Goal: Information Seeking & Learning: Find specific fact

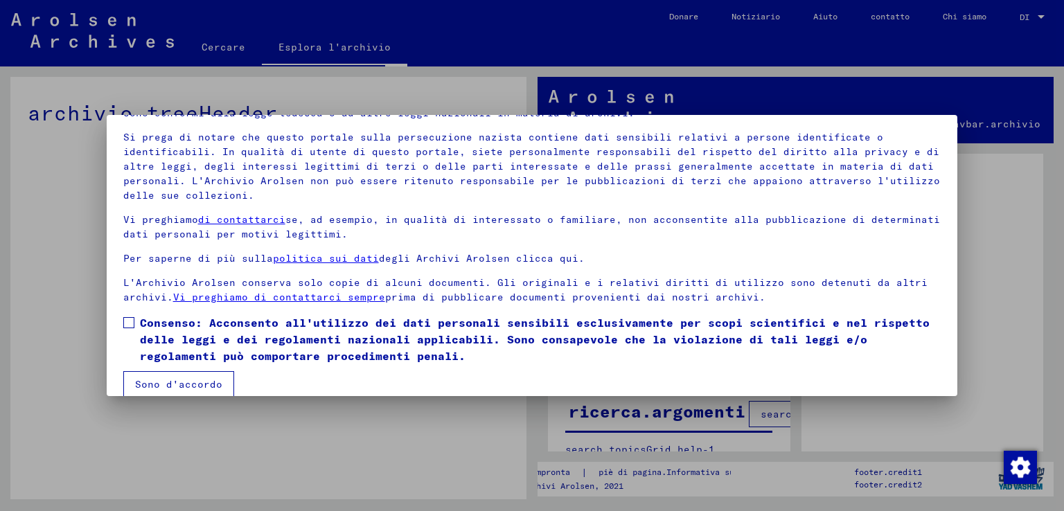
scroll to position [89, 0]
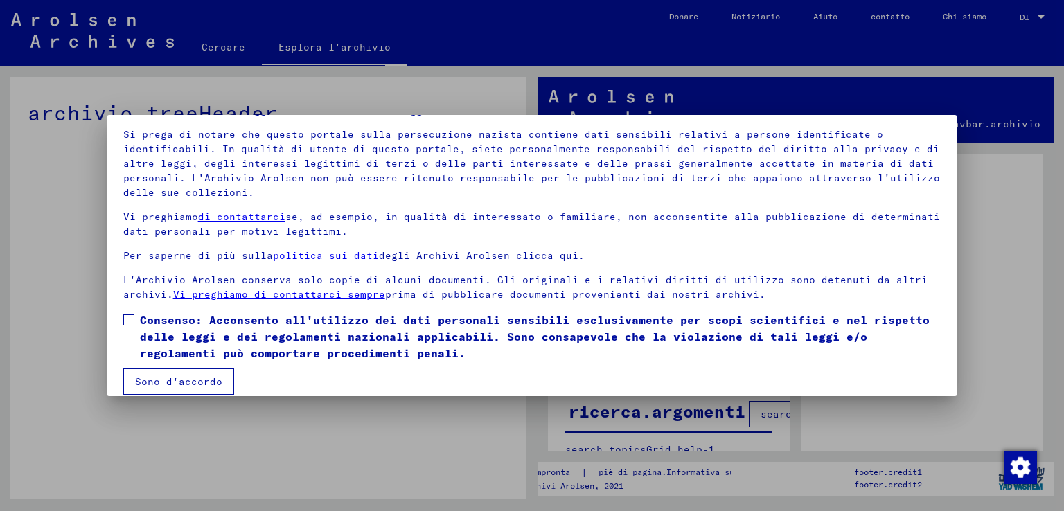
click at [128, 314] on span at bounding box center [128, 319] width 11 height 11
click at [171, 375] on font "Sono d'accordo" at bounding box center [178, 381] width 87 height 12
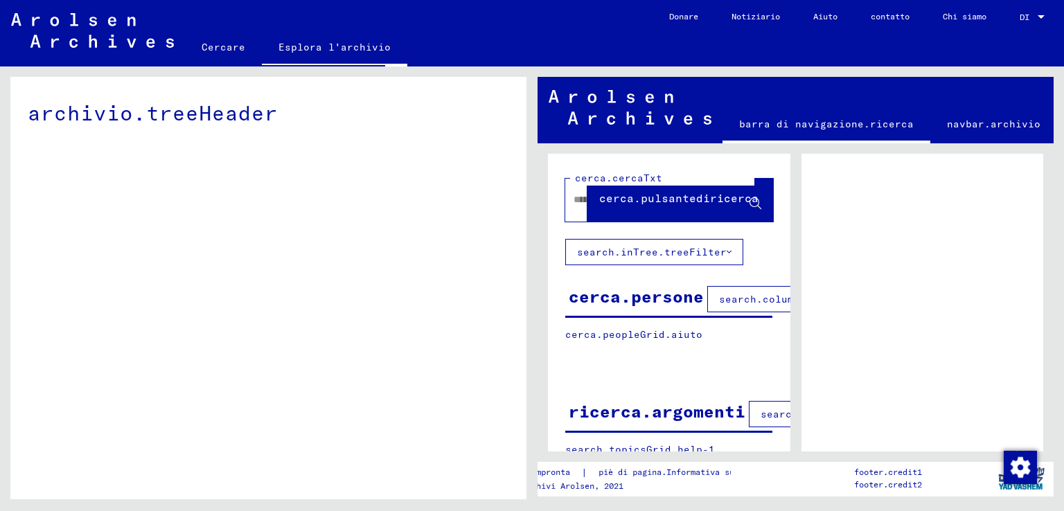
click at [217, 36] on font "Cercare" at bounding box center [224, 47] width 44 height 22
click at [231, 48] on font "Cercare" at bounding box center [224, 47] width 44 height 12
click at [362, 42] on font "Esplora l'archivio" at bounding box center [334, 47] width 112 height 12
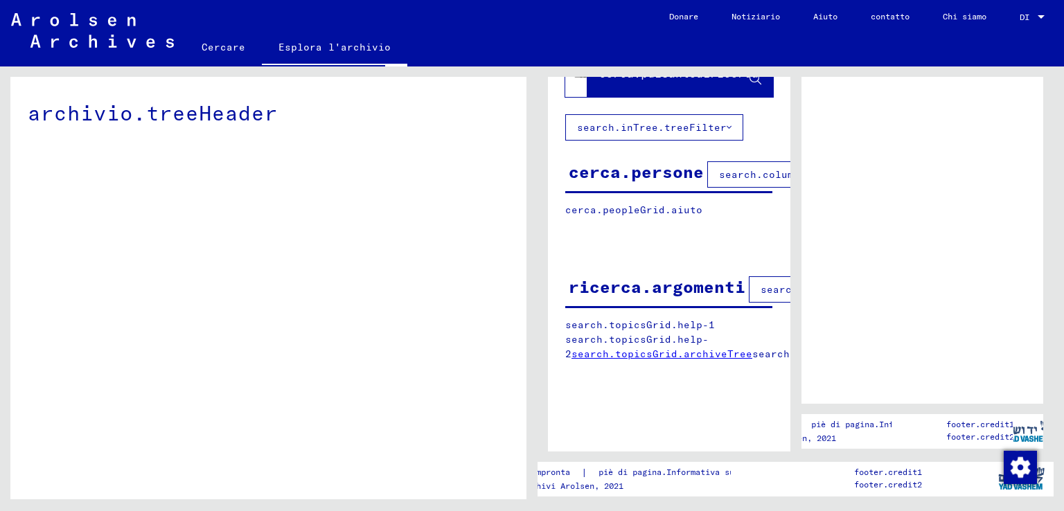
scroll to position [0, 0]
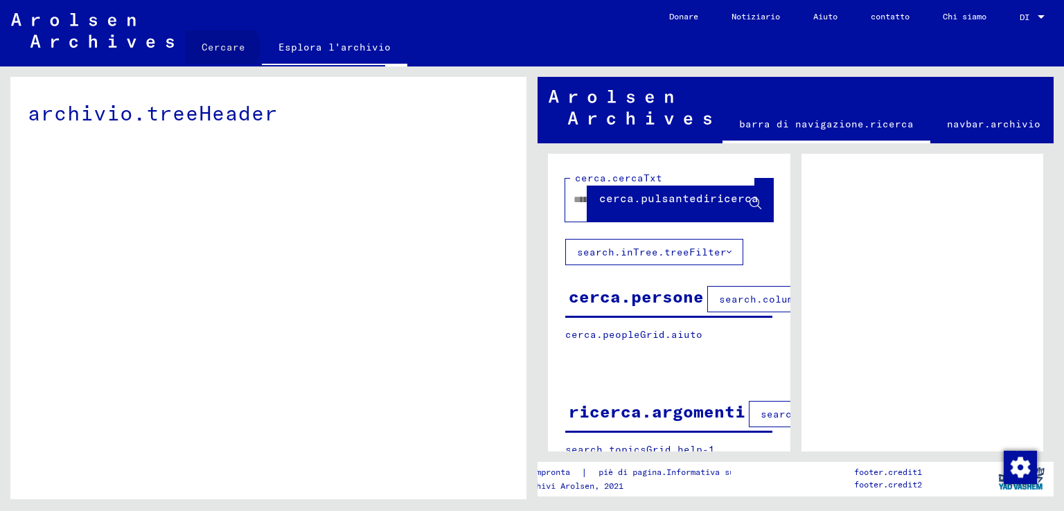
click at [220, 48] on font "Cercare" at bounding box center [224, 47] width 44 height 12
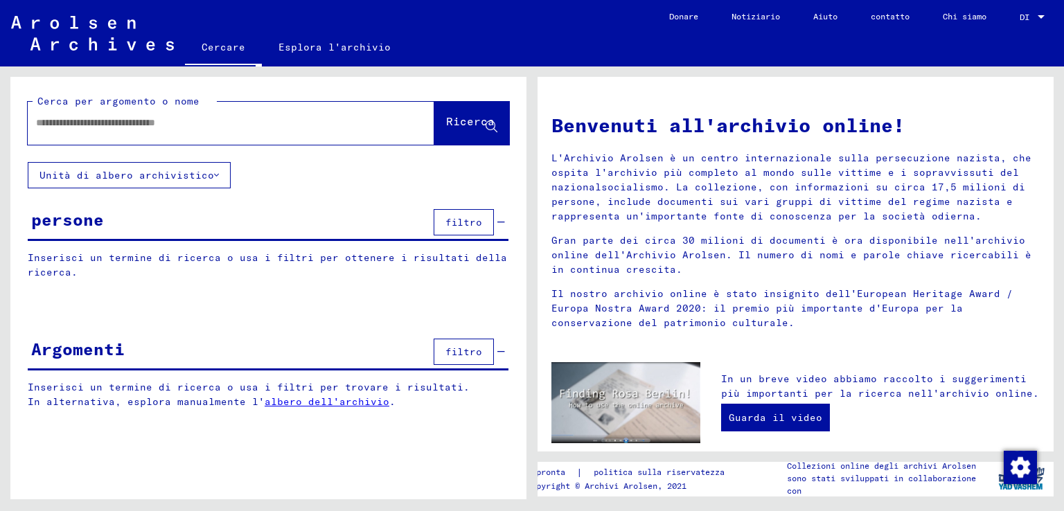
click at [180, 114] on div at bounding box center [210, 122] width 365 height 31
click at [186, 123] on input "text" at bounding box center [214, 123] width 357 height 15
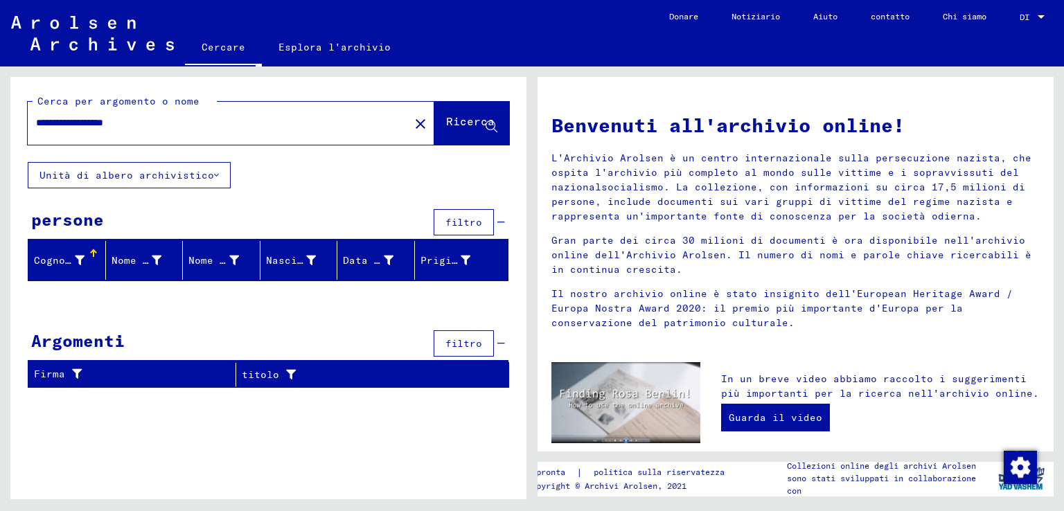
drag, startPoint x: 88, startPoint y: 123, endPoint x: 0, endPoint y: 123, distance: 88.0
click at [0, 123] on div "**********" at bounding box center [266, 282] width 532 height 433
type input "*********"
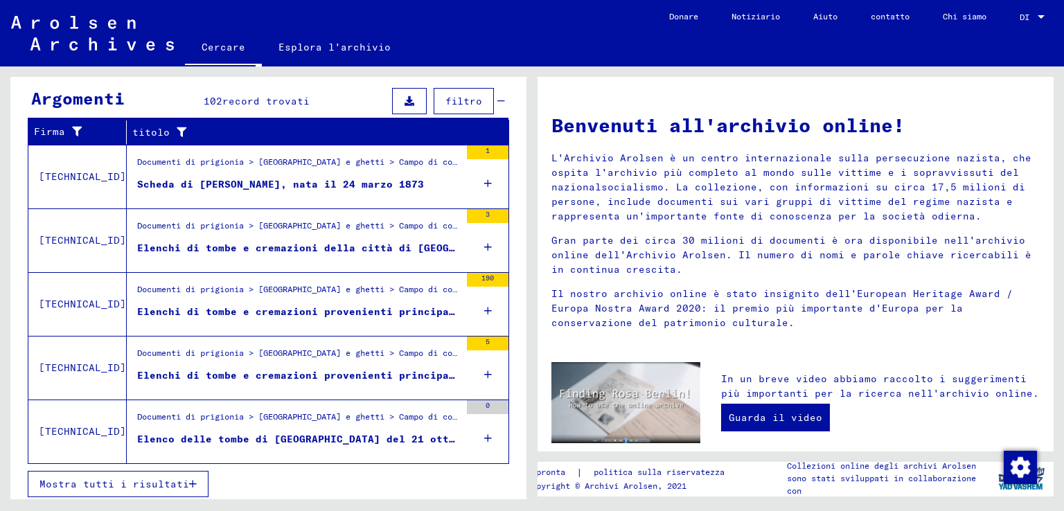
scroll to position [453, 0]
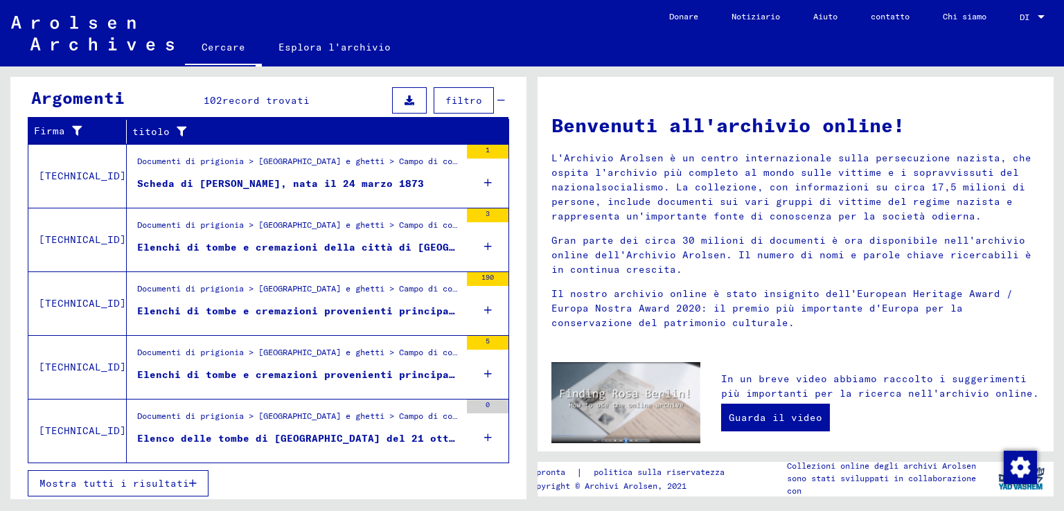
click at [155, 483] on font "Mostra tutti i risultati" at bounding box center [114, 483] width 150 height 12
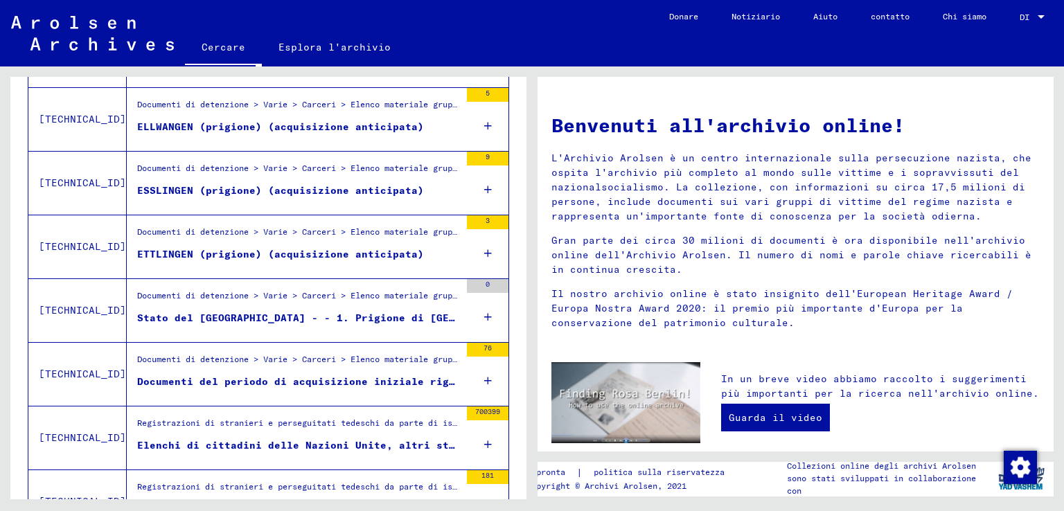
scroll to position [966, 0]
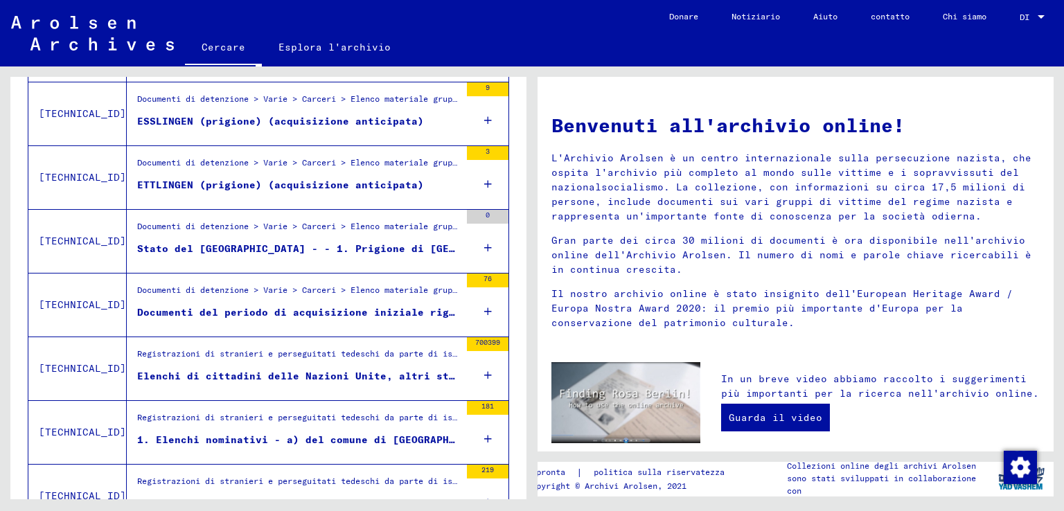
click at [330, 361] on div "Registrazioni di stranieri e perseguitati tedeschi da parte di istituzioni pubb…" at bounding box center [298, 357] width 323 height 19
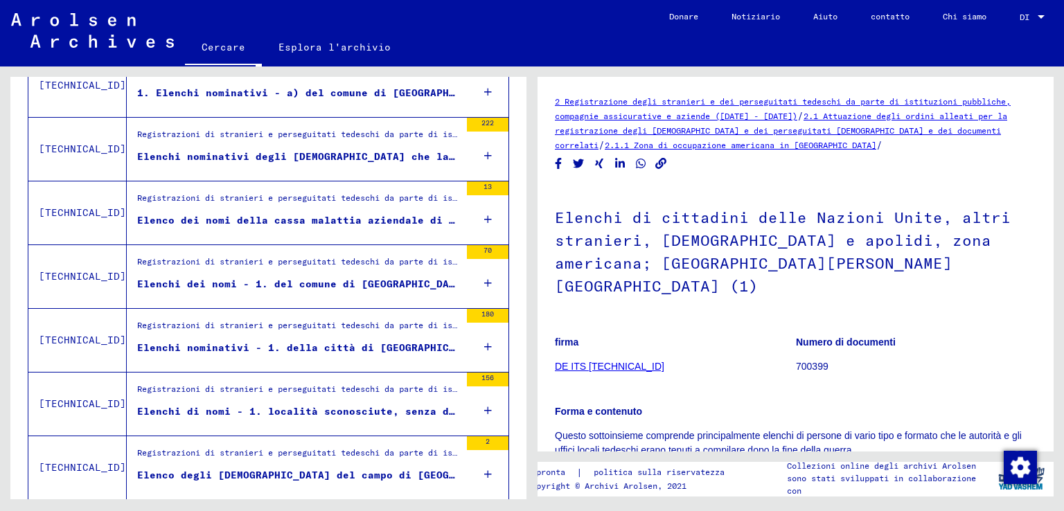
scroll to position [1382, 0]
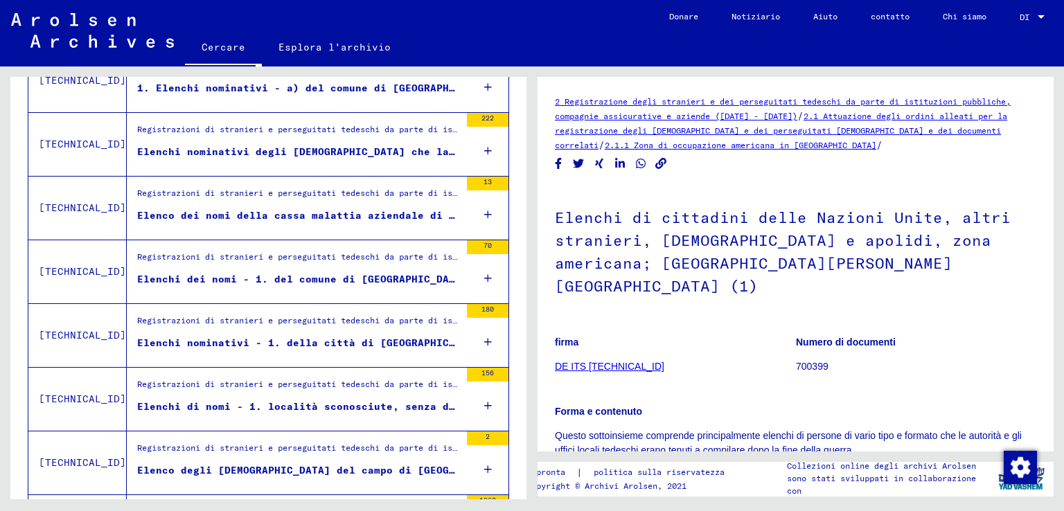
click at [362, 320] on div "Registrazioni di stranieri e perseguitati tedeschi da parte di istituzioni pubb…" at bounding box center [298, 323] width 323 height 19
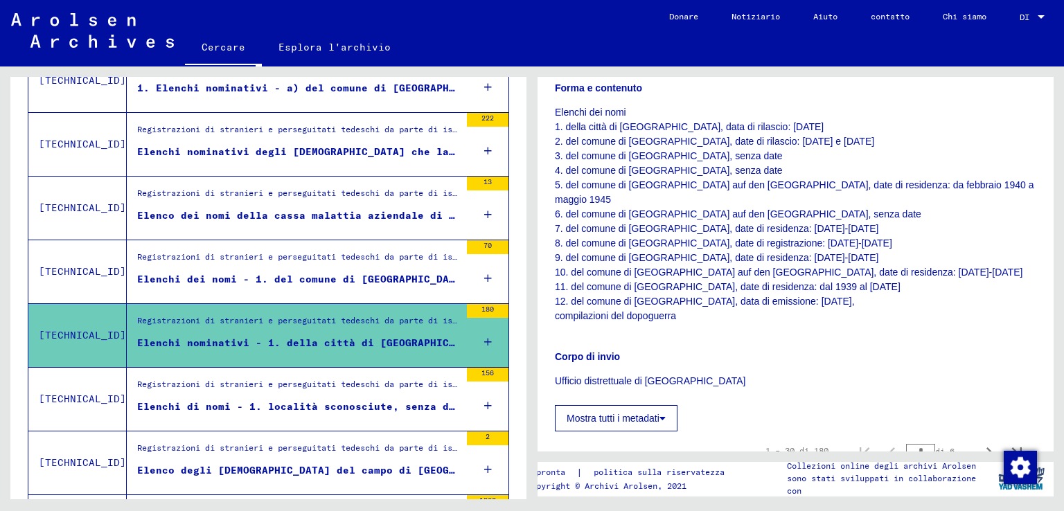
scroll to position [416, 0]
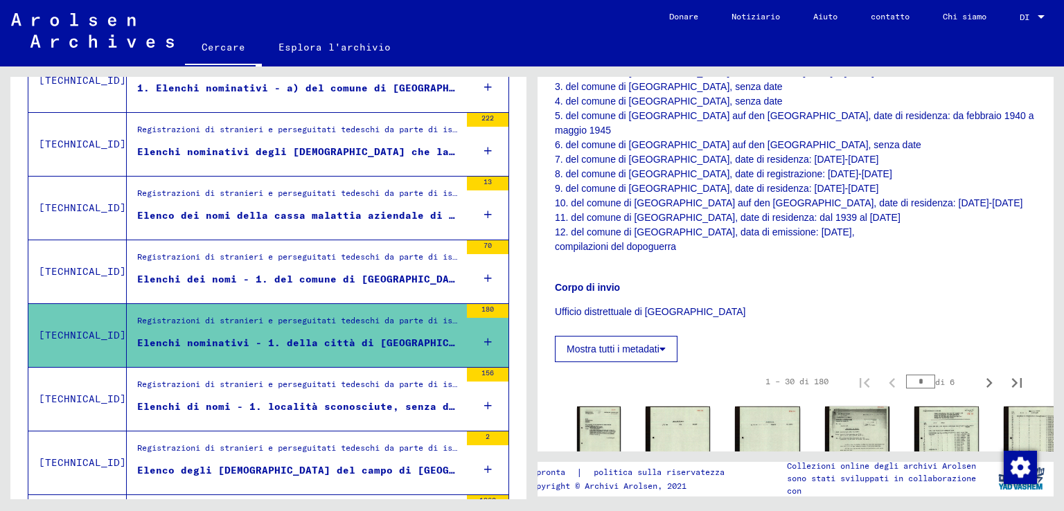
click at [391, 400] on font "Elenchi di nomi - 1. località sconosciute, senza date - 2. località varie, data…" at bounding box center [448, 406] width 623 height 12
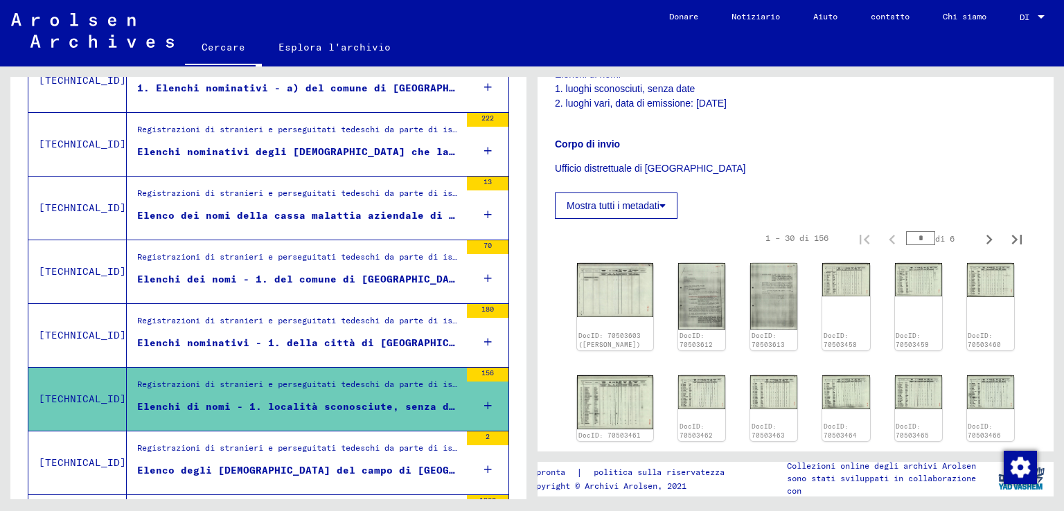
scroll to position [346, 0]
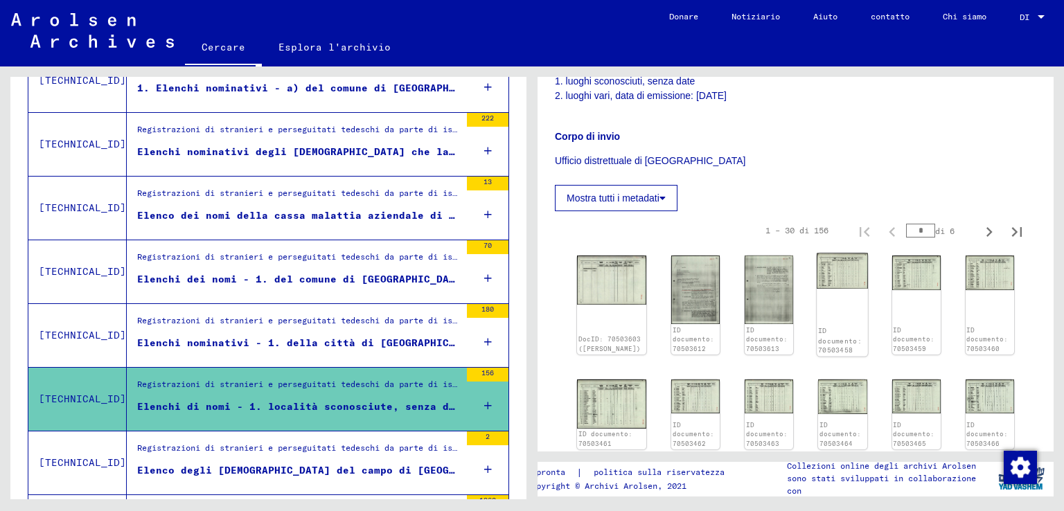
click at [822, 253] on img at bounding box center [842, 271] width 51 height 36
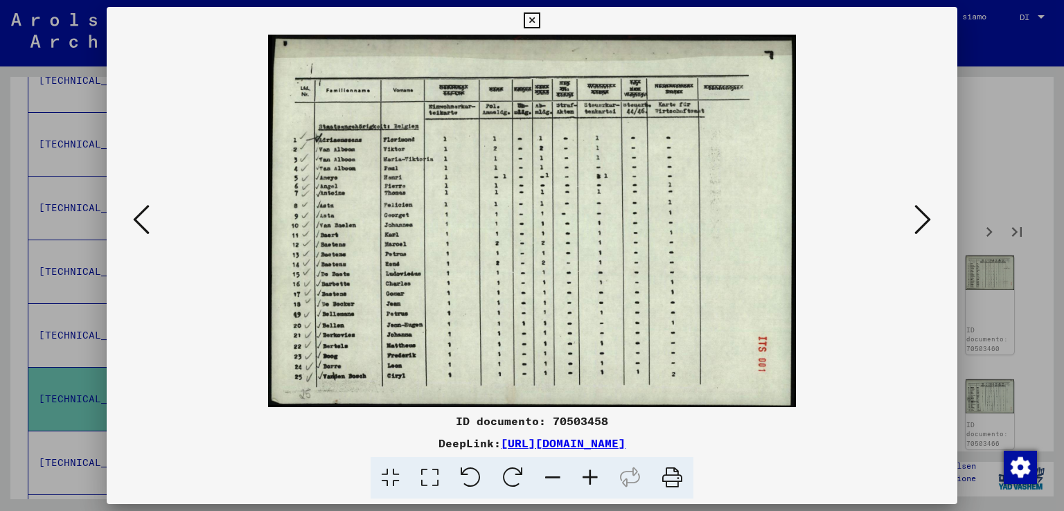
click at [918, 208] on icon at bounding box center [922, 219] width 17 height 33
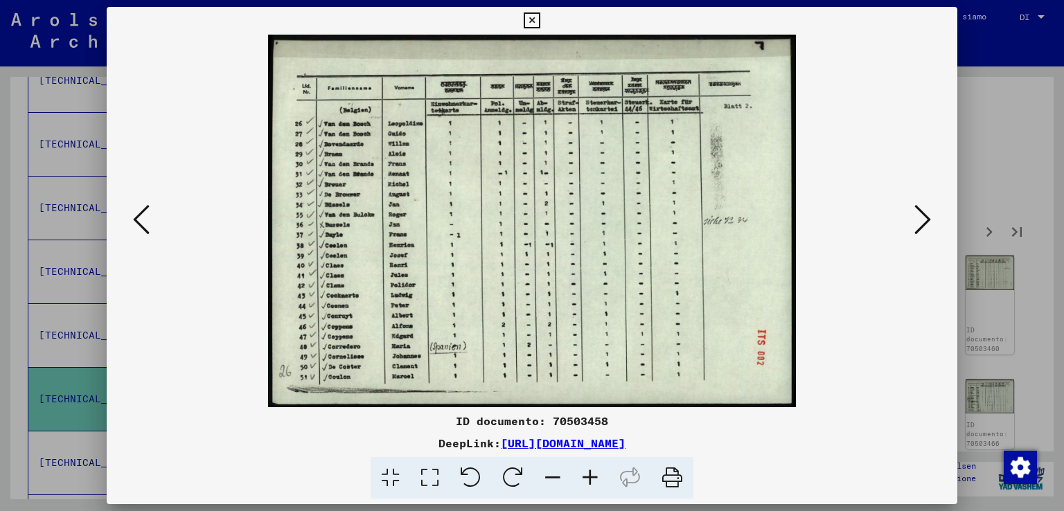
click at [918, 208] on icon at bounding box center [922, 219] width 17 height 33
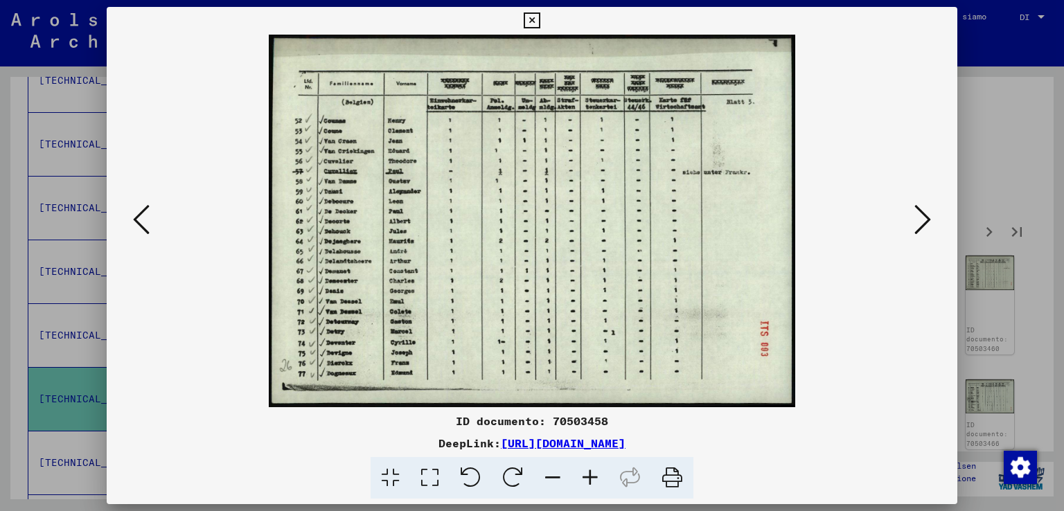
click at [918, 208] on icon at bounding box center [922, 219] width 17 height 33
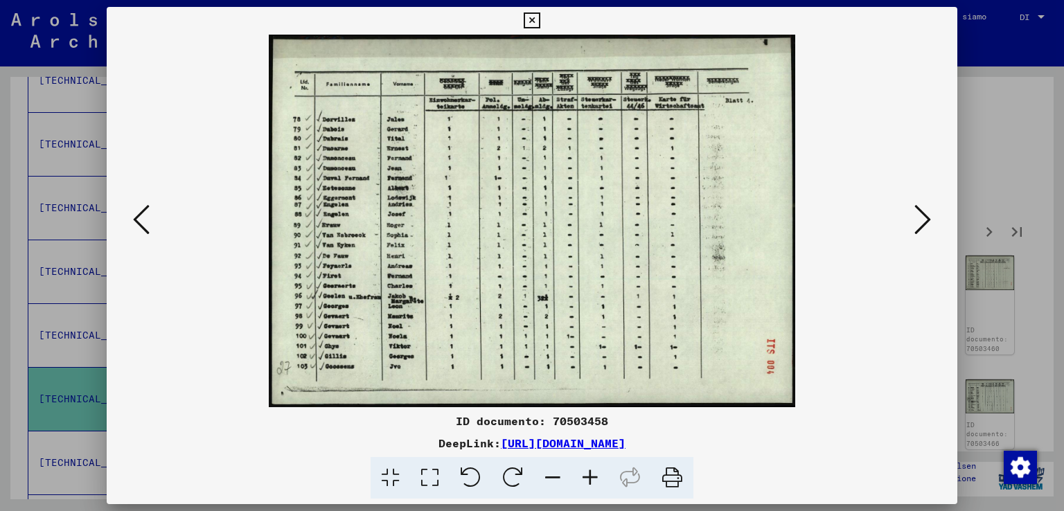
click at [918, 208] on icon at bounding box center [922, 219] width 17 height 33
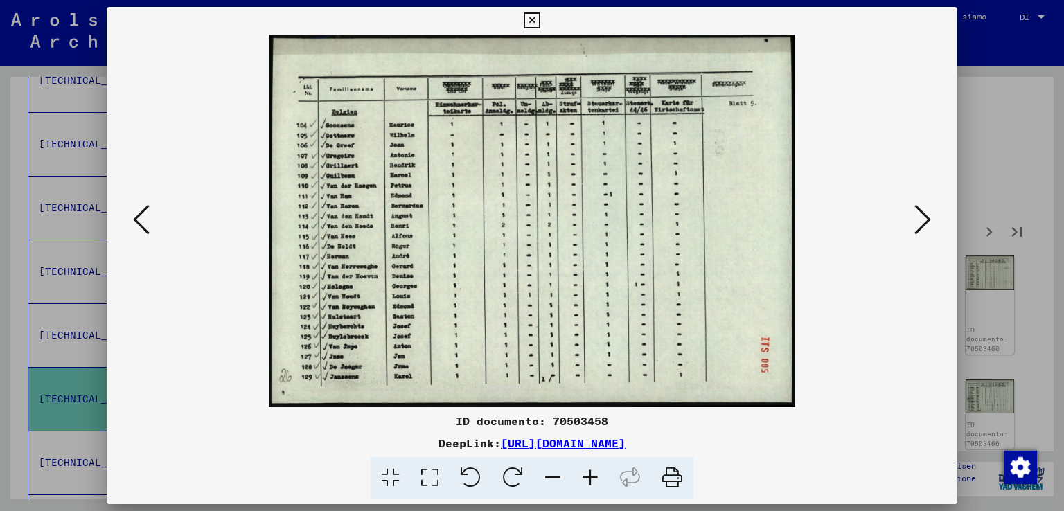
click at [918, 208] on icon at bounding box center [922, 219] width 17 height 33
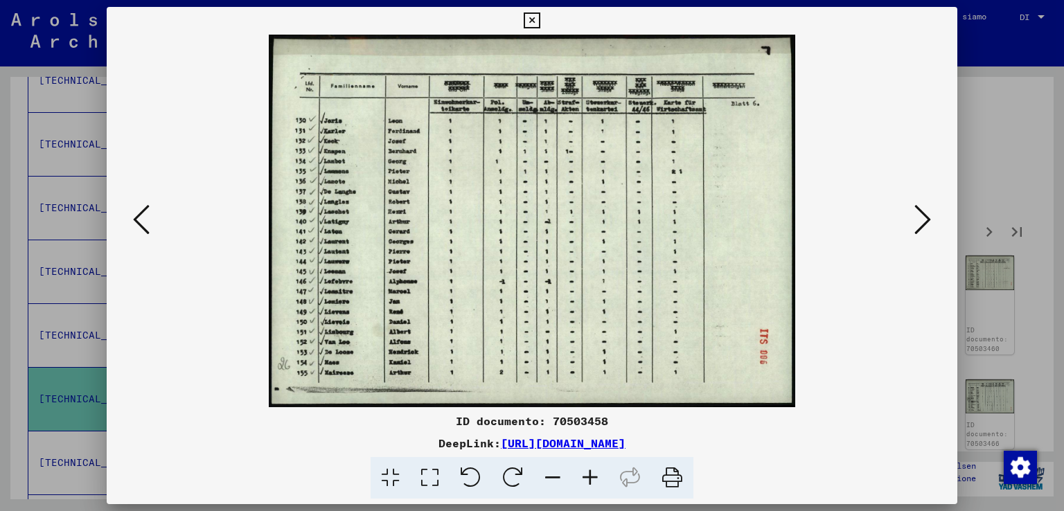
click at [918, 208] on icon at bounding box center [922, 219] width 17 height 33
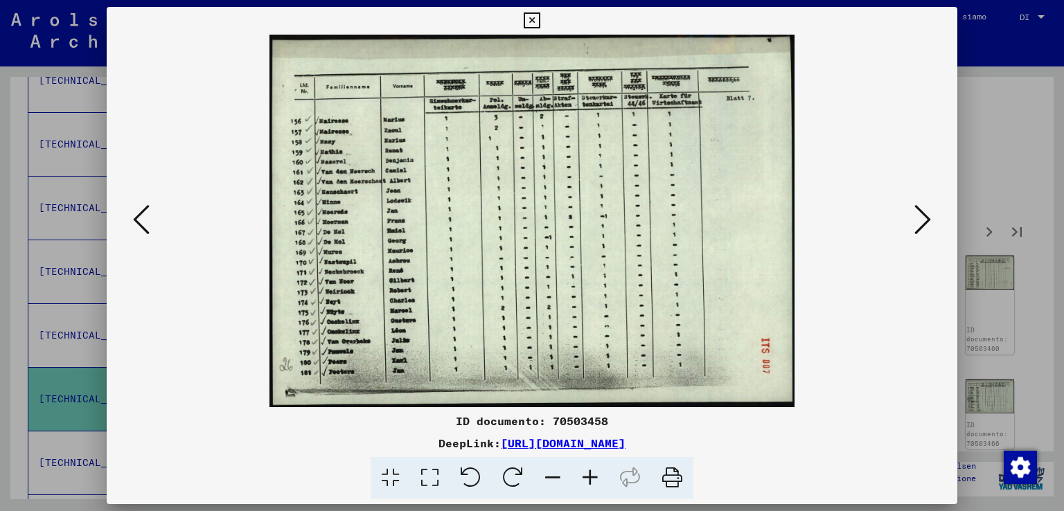
click at [918, 208] on icon at bounding box center [922, 219] width 17 height 33
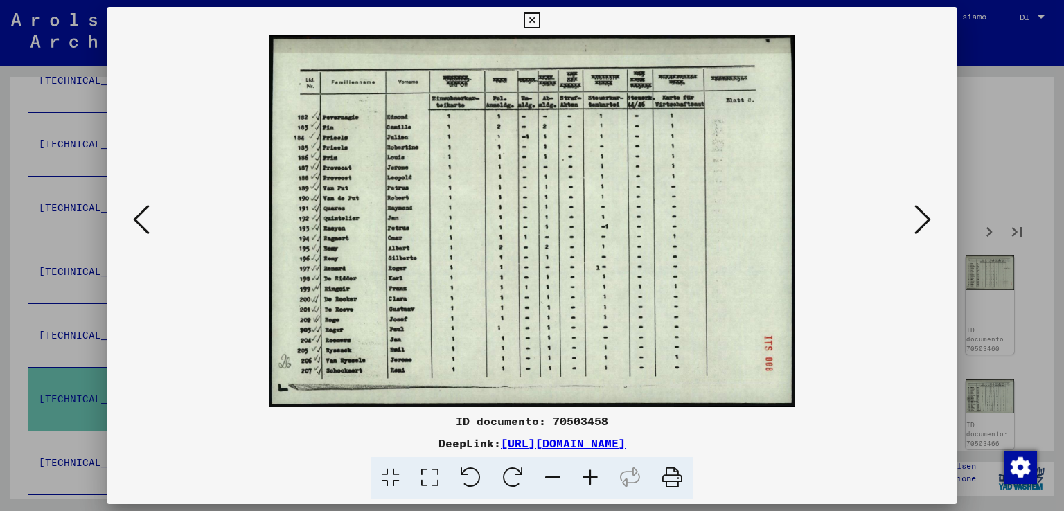
click at [918, 208] on icon at bounding box center [922, 219] width 17 height 33
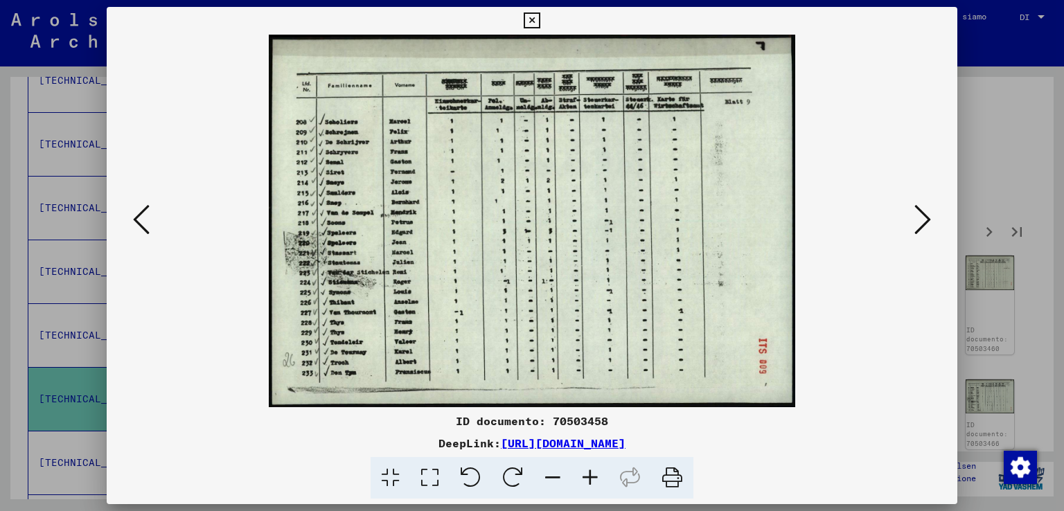
click at [918, 208] on icon at bounding box center [922, 219] width 17 height 33
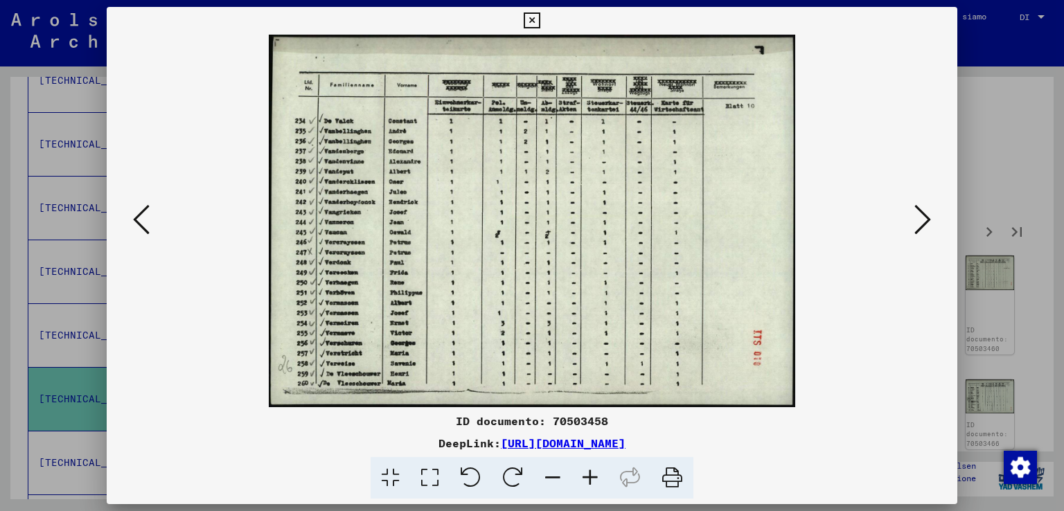
click at [918, 208] on icon at bounding box center [922, 219] width 17 height 33
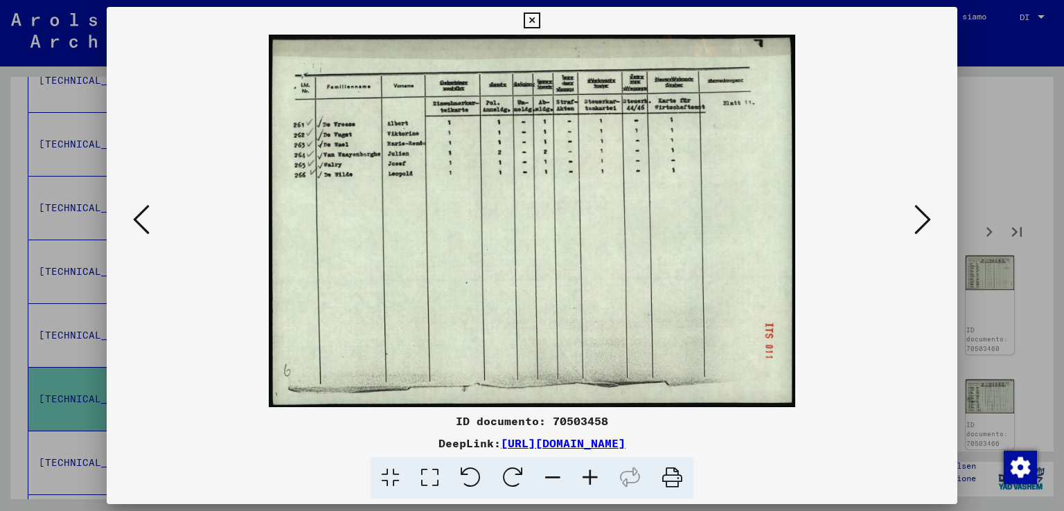
click at [918, 208] on icon at bounding box center [922, 219] width 17 height 33
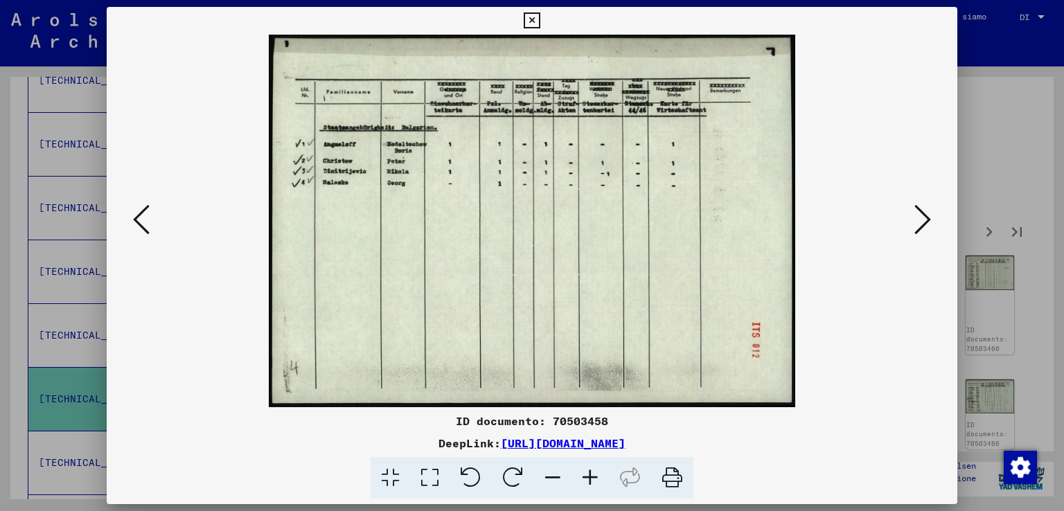
click at [918, 208] on icon at bounding box center [922, 219] width 17 height 33
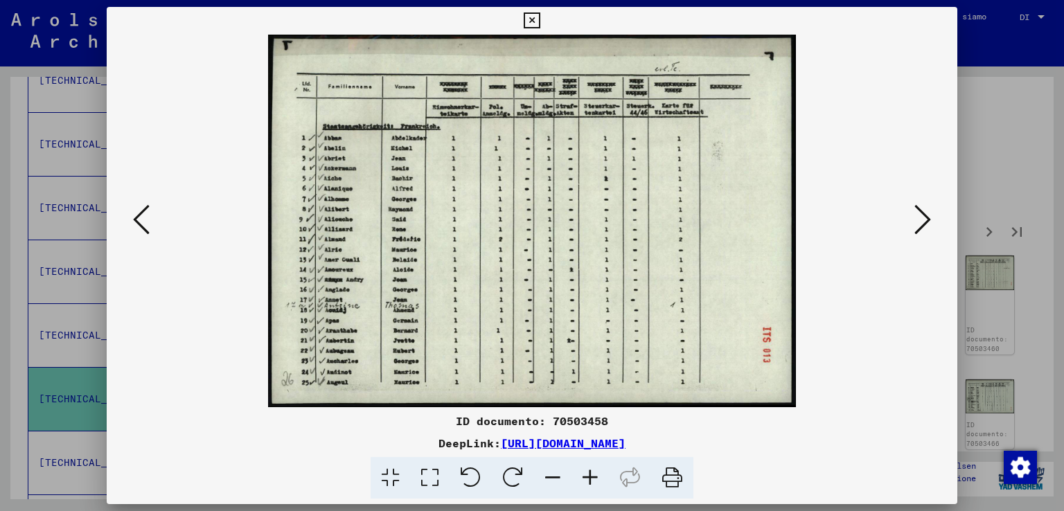
click at [918, 208] on icon at bounding box center [922, 219] width 17 height 33
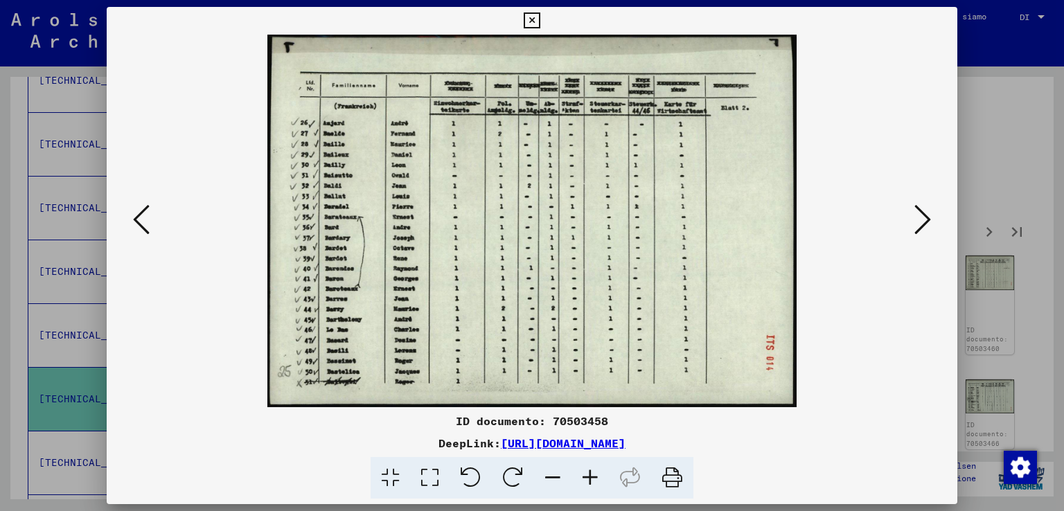
click at [918, 208] on icon at bounding box center [922, 219] width 17 height 33
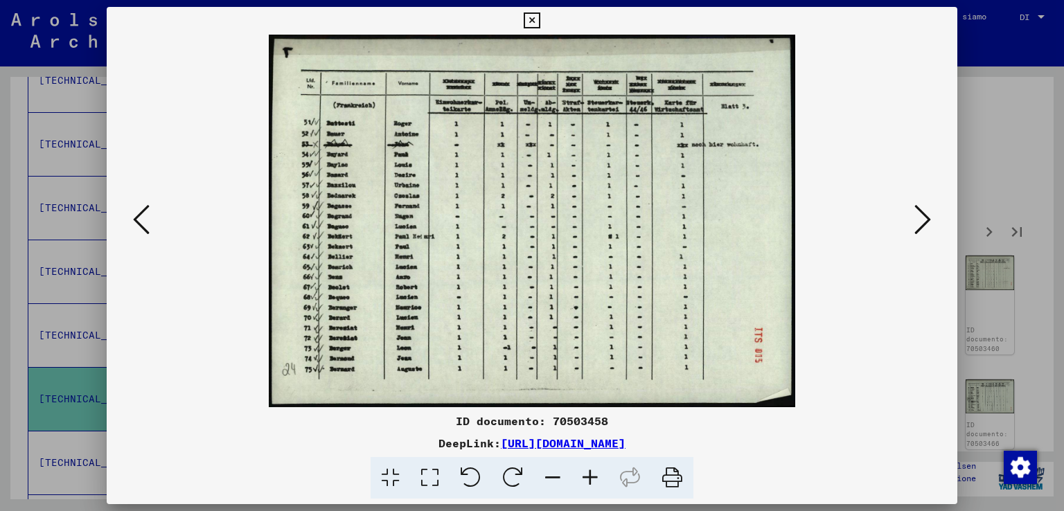
click at [918, 208] on icon at bounding box center [922, 219] width 17 height 33
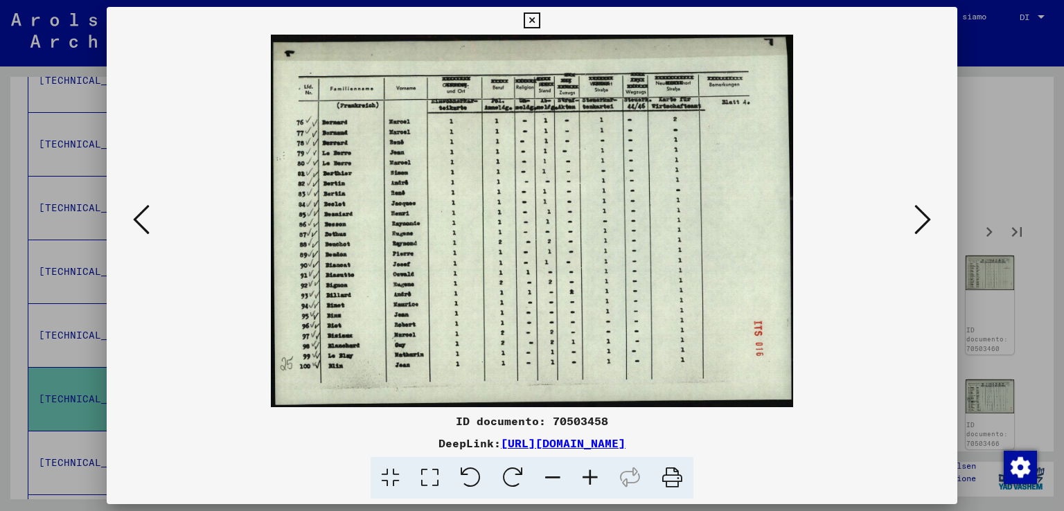
click at [918, 208] on icon at bounding box center [922, 219] width 17 height 33
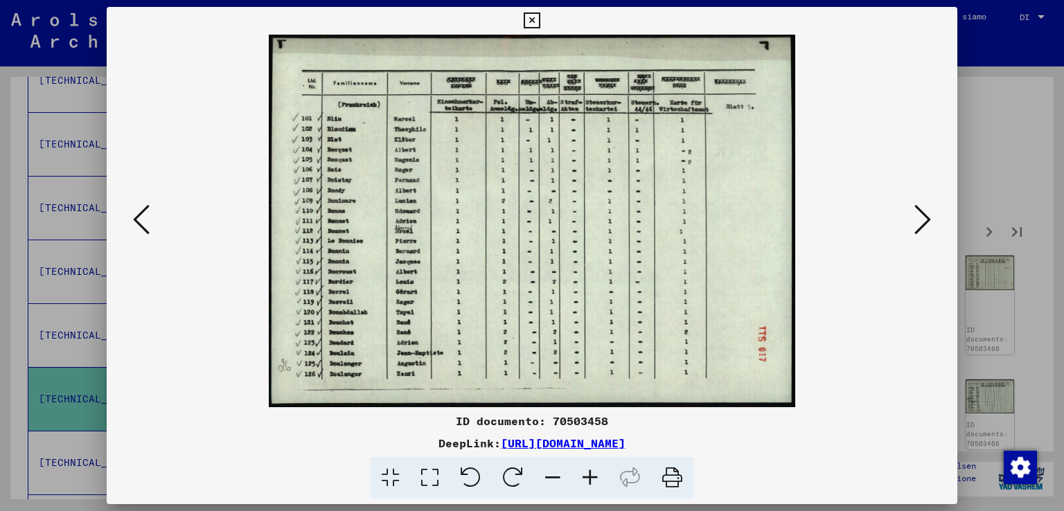
click at [918, 208] on icon at bounding box center [922, 219] width 17 height 33
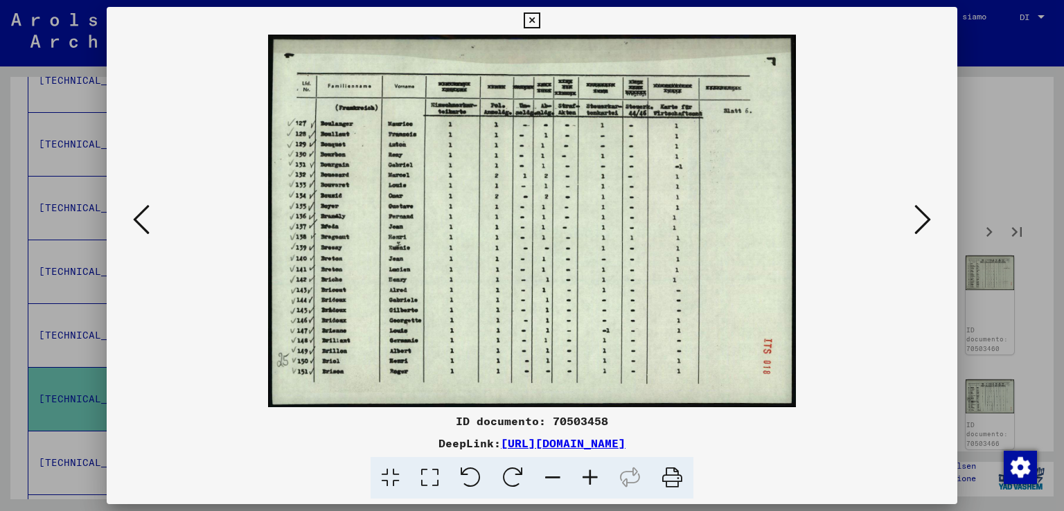
click at [918, 208] on icon at bounding box center [922, 219] width 17 height 33
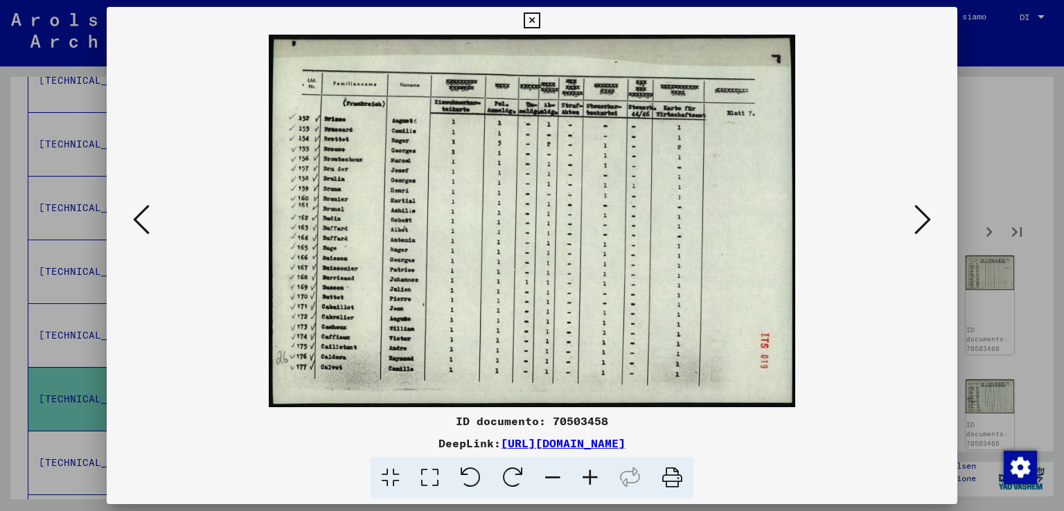
click at [918, 208] on icon at bounding box center [922, 219] width 17 height 33
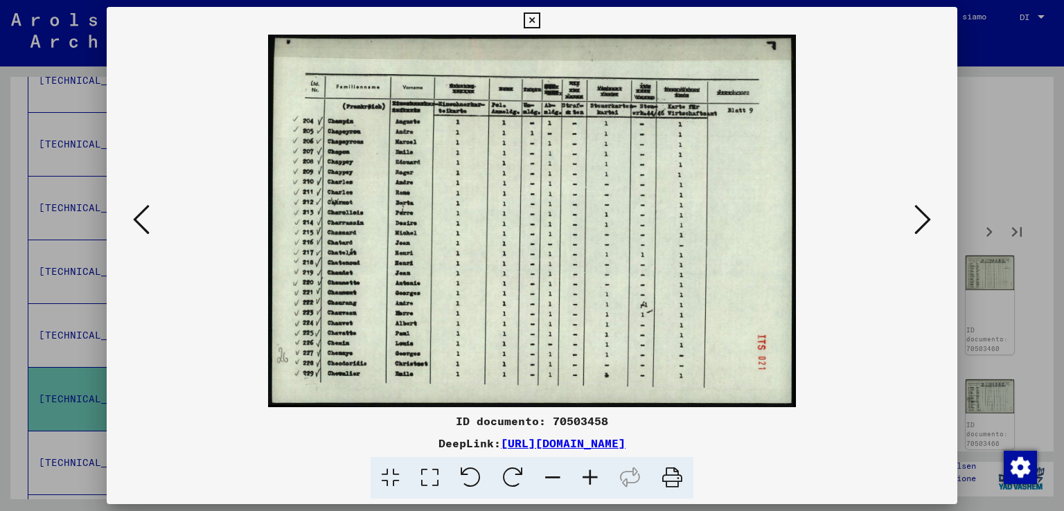
click at [918, 208] on icon at bounding box center [922, 219] width 17 height 33
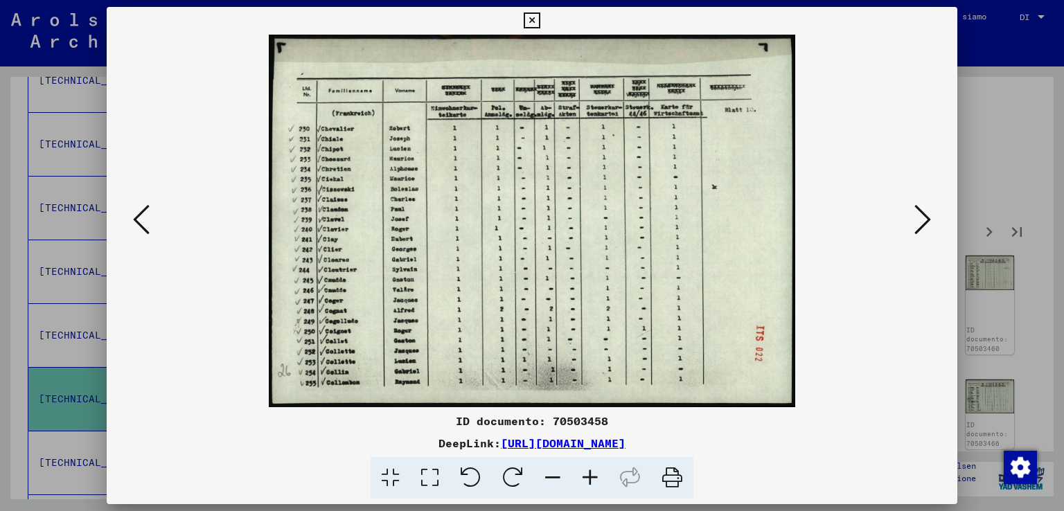
click at [918, 208] on icon at bounding box center [922, 219] width 17 height 33
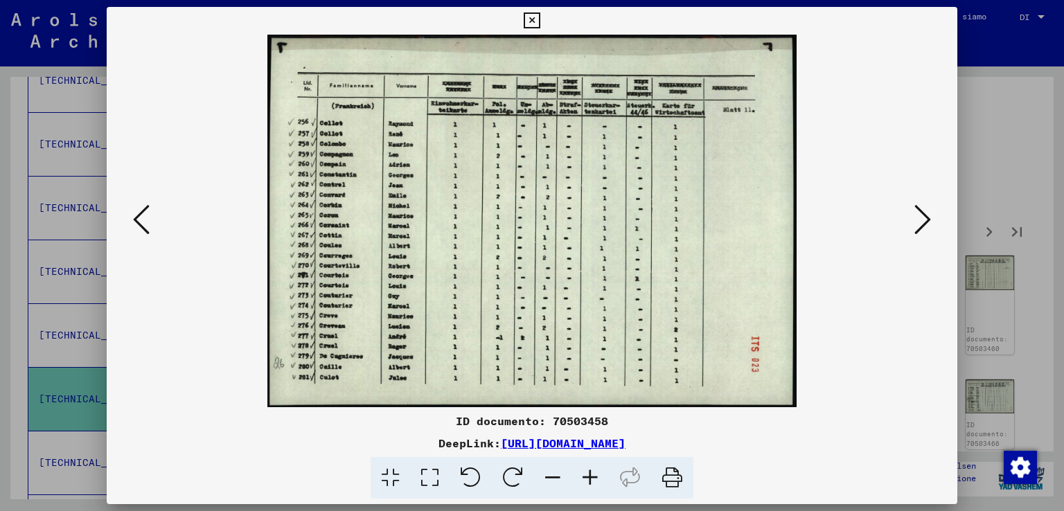
click at [918, 208] on icon at bounding box center [922, 219] width 17 height 33
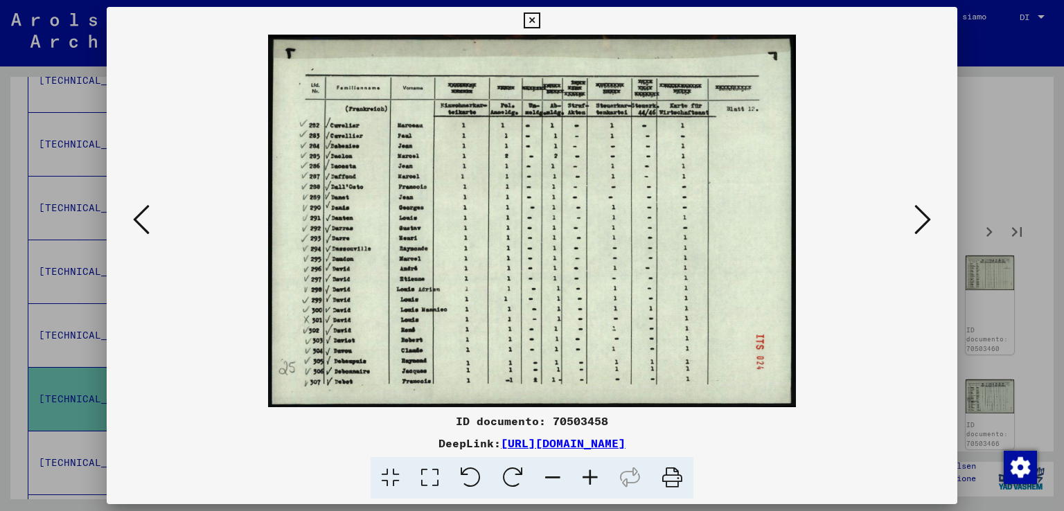
click at [918, 208] on icon at bounding box center [922, 219] width 17 height 33
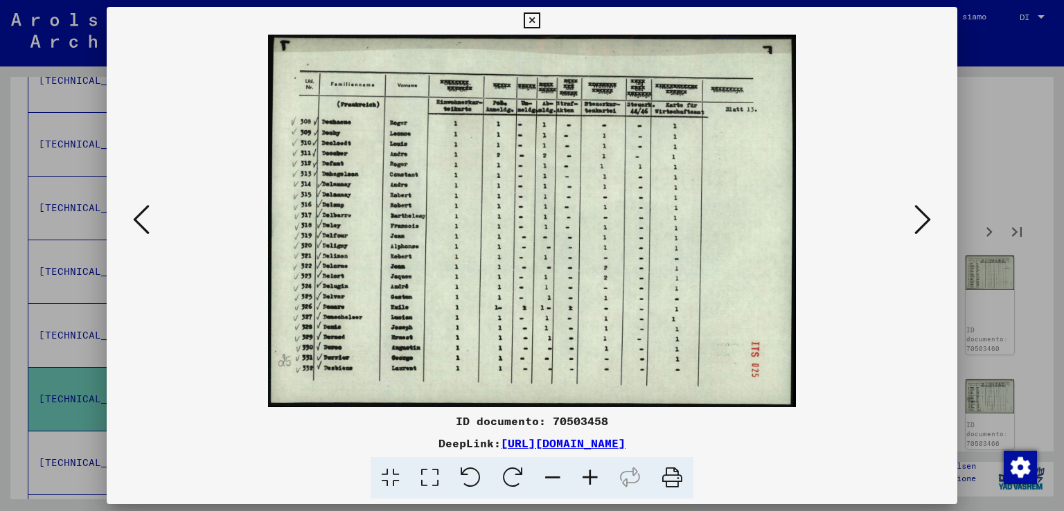
click at [918, 208] on icon at bounding box center [922, 219] width 17 height 33
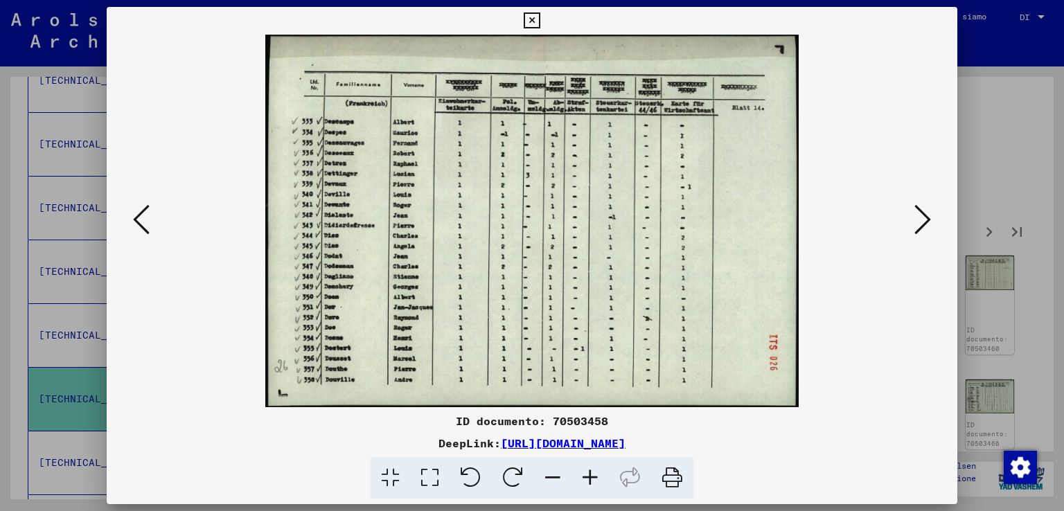
click at [918, 208] on icon at bounding box center [922, 219] width 17 height 33
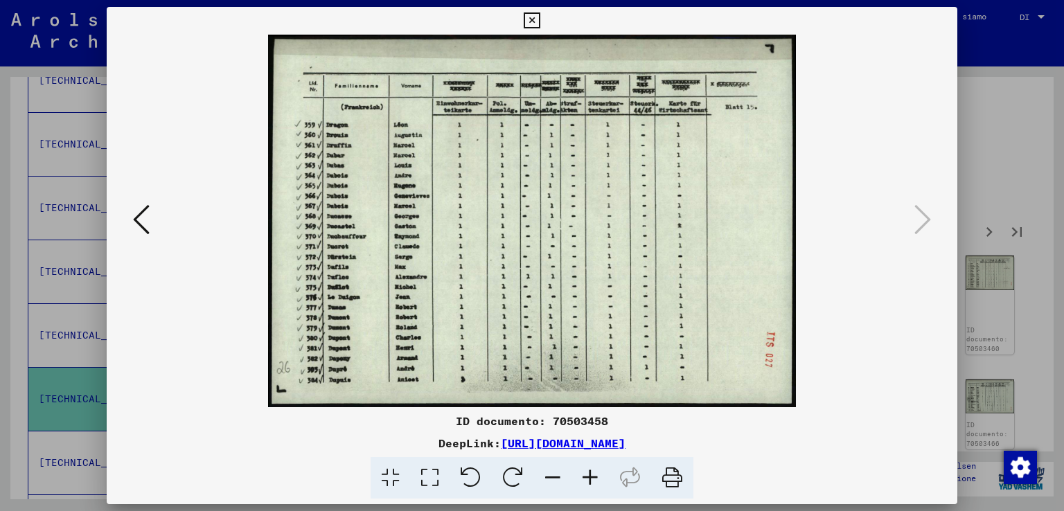
click at [1008, 161] on div at bounding box center [532, 255] width 1064 height 511
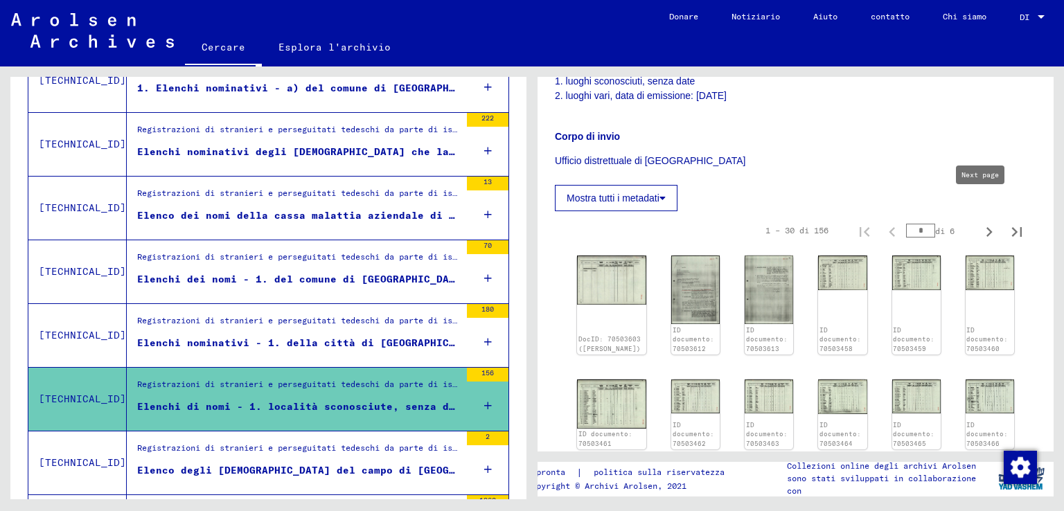
click at [984, 222] on icon "Pagina successiva" at bounding box center [988, 231] width 19 height 19
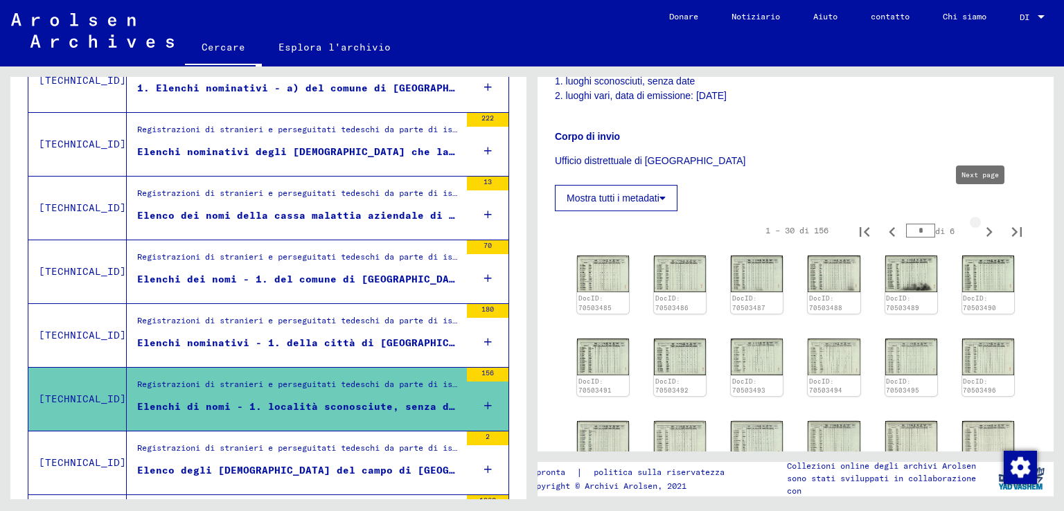
type input "*"
click at [610, 256] on img at bounding box center [603, 273] width 55 height 39
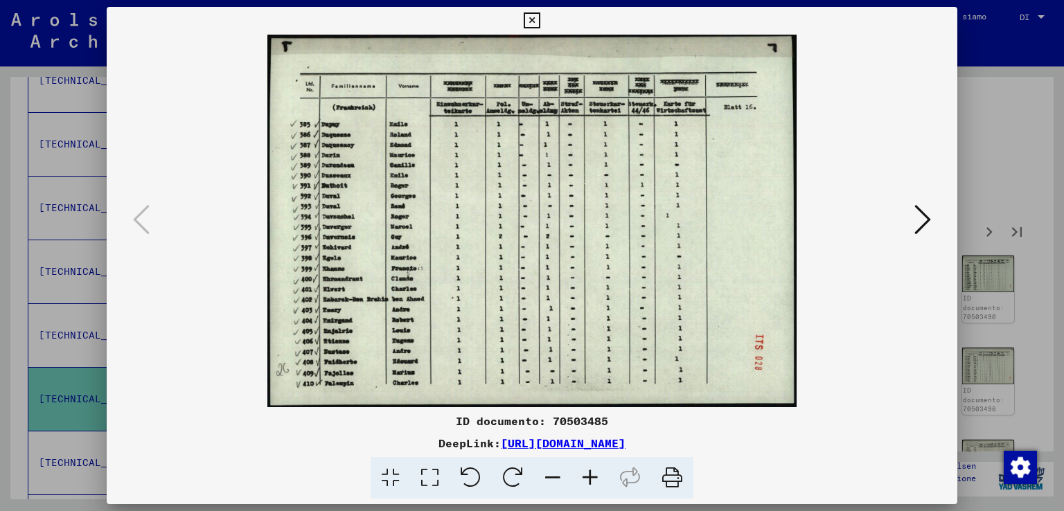
click at [926, 206] on icon at bounding box center [922, 219] width 17 height 33
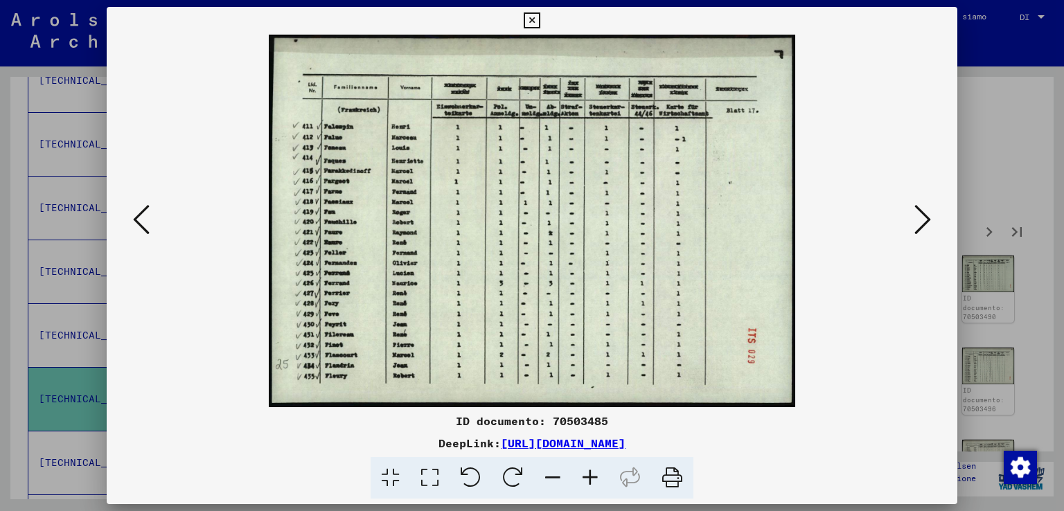
click at [926, 206] on icon at bounding box center [922, 219] width 17 height 33
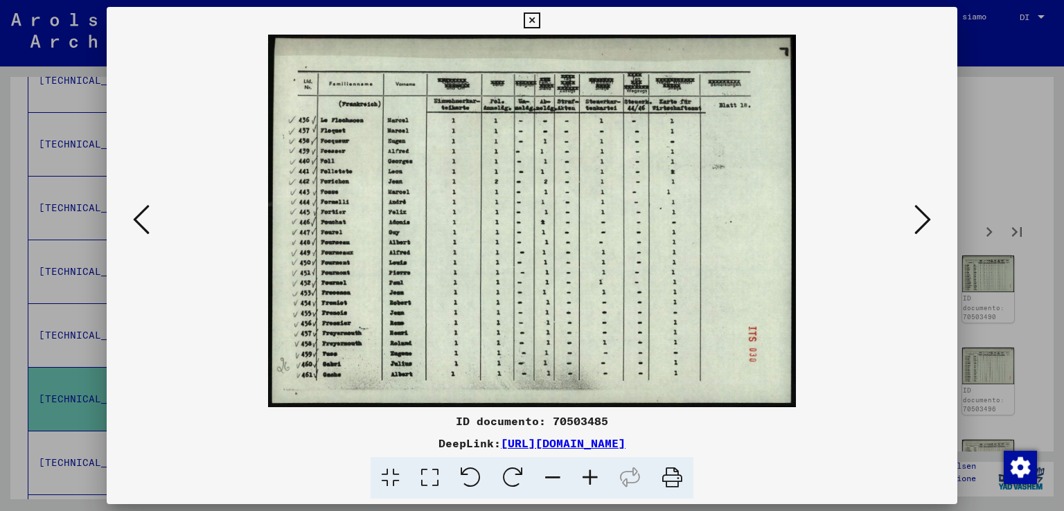
click at [926, 206] on icon at bounding box center [922, 219] width 17 height 33
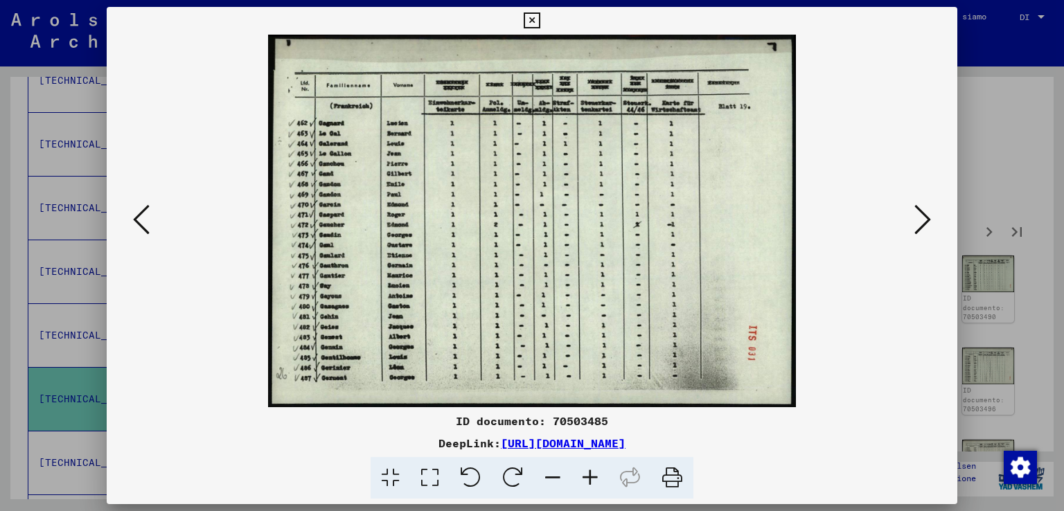
click at [926, 206] on icon at bounding box center [922, 219] width 17 height 33
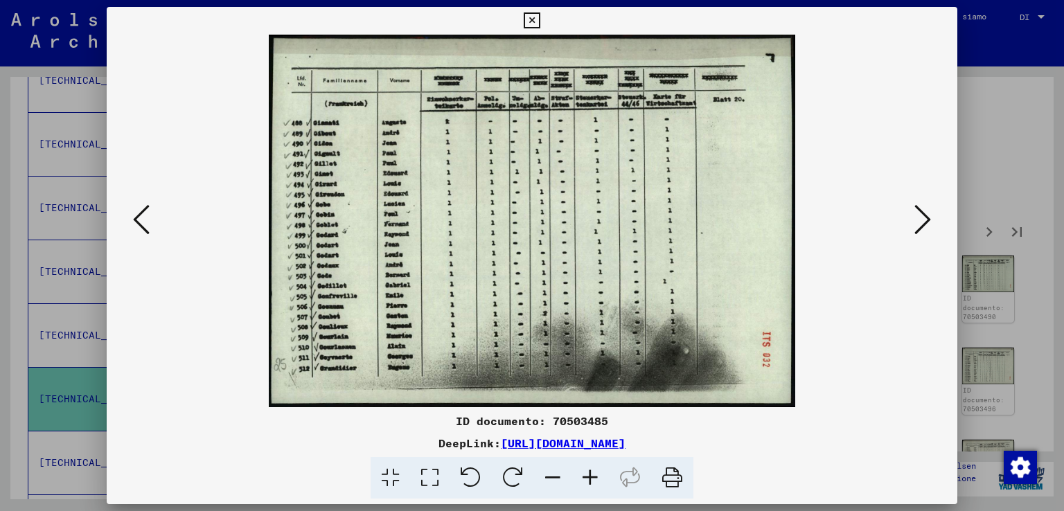
click at [926, 206] on icon at bounding box center [922, 219] width 17 height 33
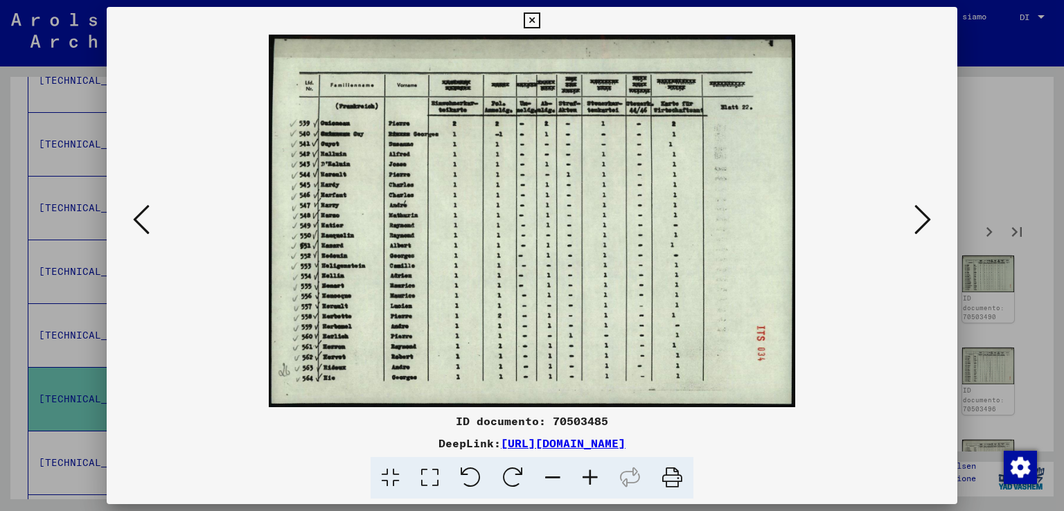
click at [926, 206] on icon at bounding box center [922, 219] width 17 height 33
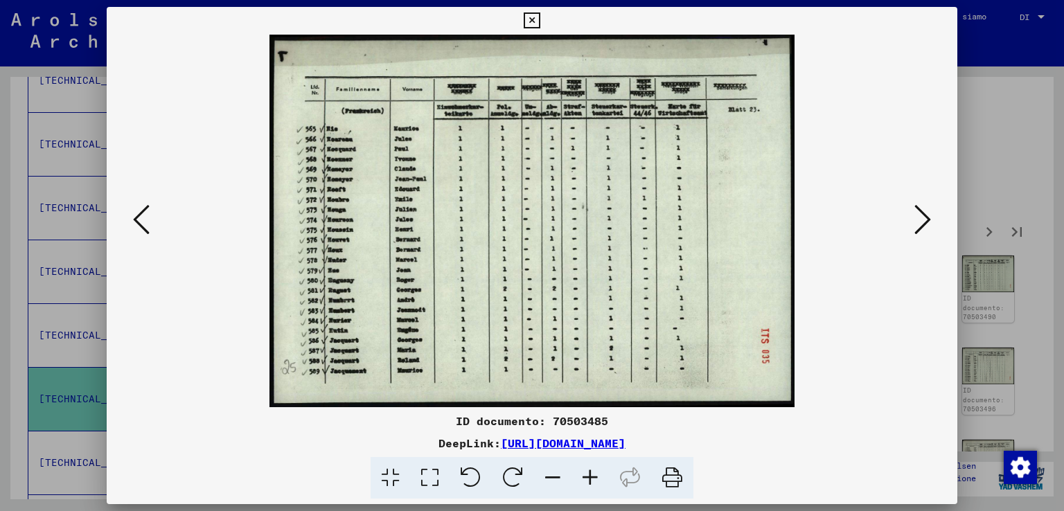
click at [926, 206] on icon at bounding box center [922, 219] width 17 height 33
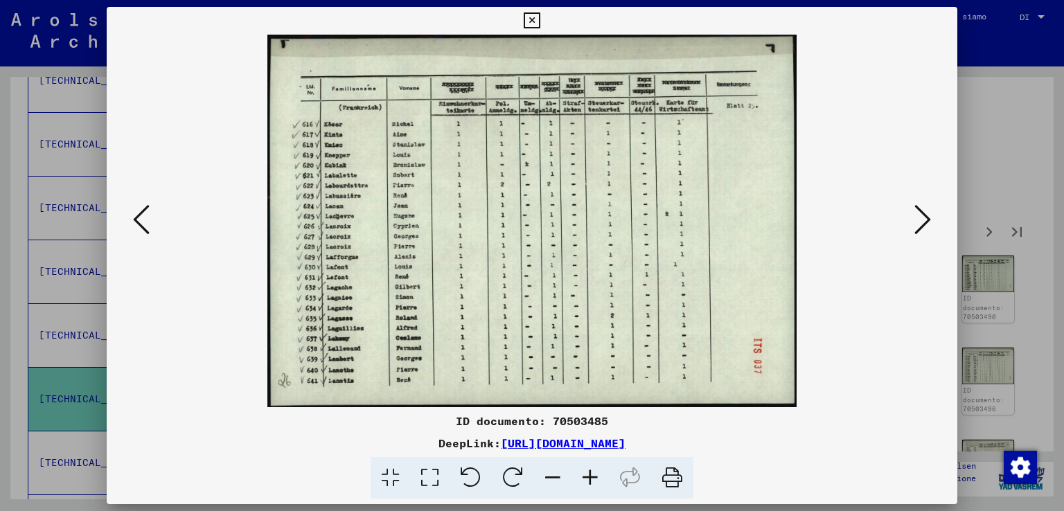
click at [926, 206] on icon at bounding box center [922, 219] width 17 height 33
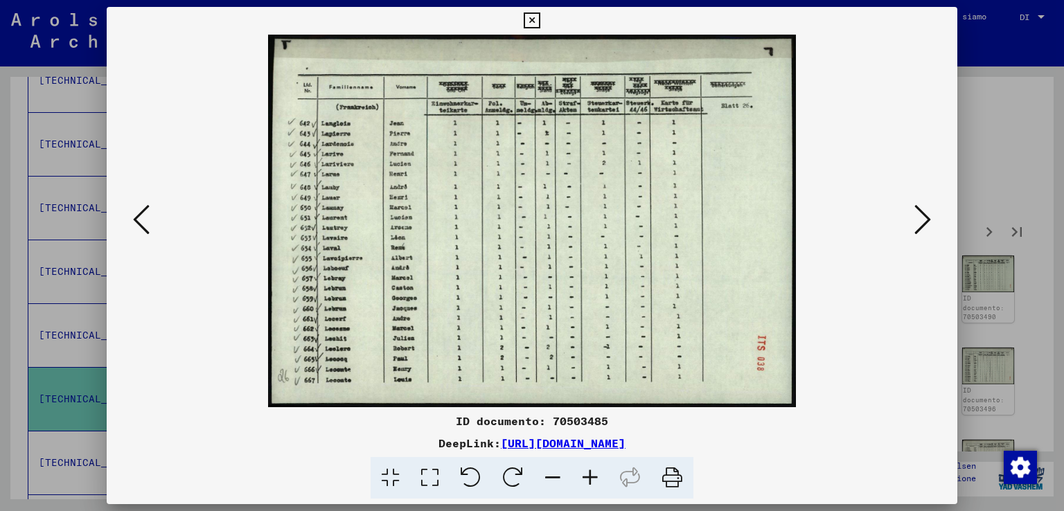
click at [926, 206] on icon at bounding box center [922, 219] width 17 height 33
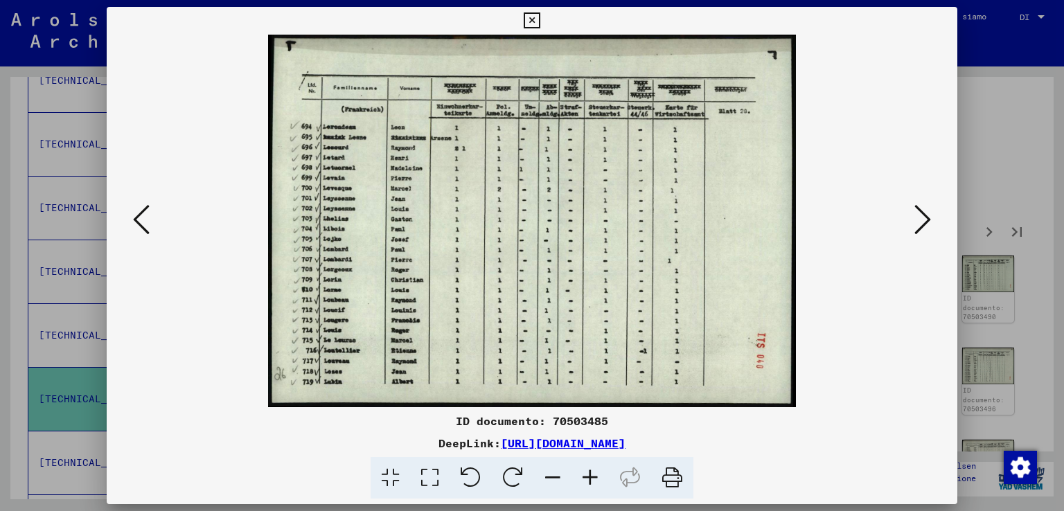
click at [926, 206] on icon at bounding box center [922, 219] width 17 height 33
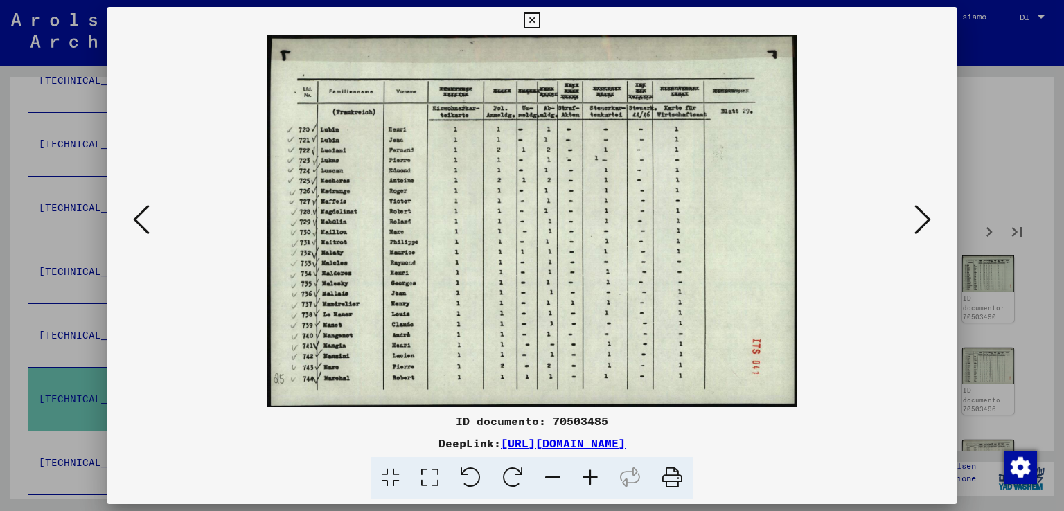
click at [925, 207] on icon at bounding box center [922, 219] width 17 height 33
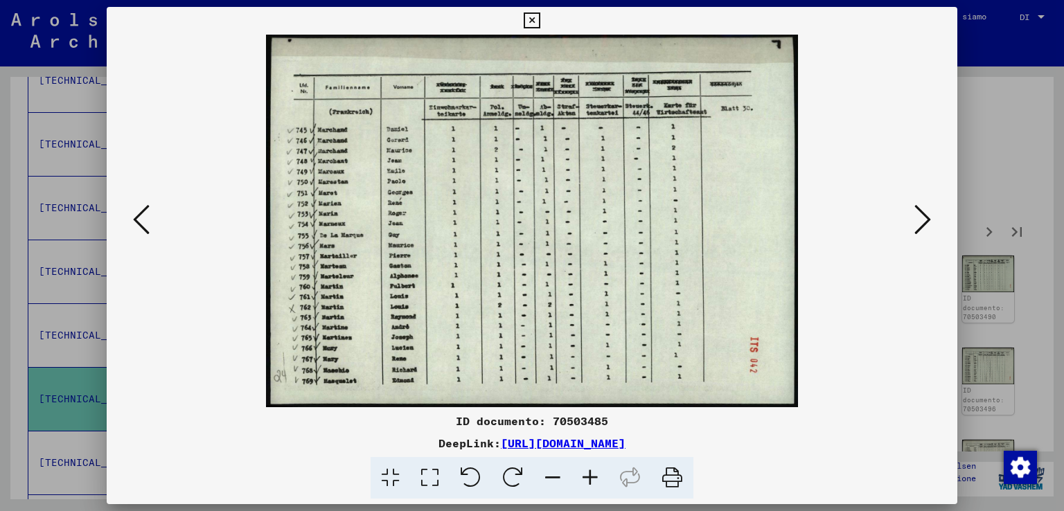
click at [925, 207] on icon at bounding box center [922, 219] width 17 height 33
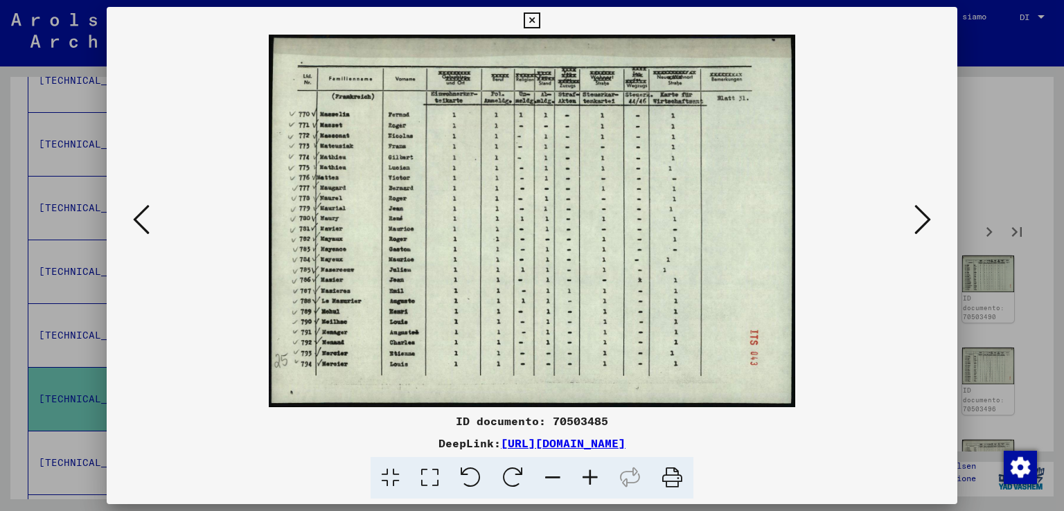
click at [925, 207] on icon at bounding box center [922, 219] width 17 height 33
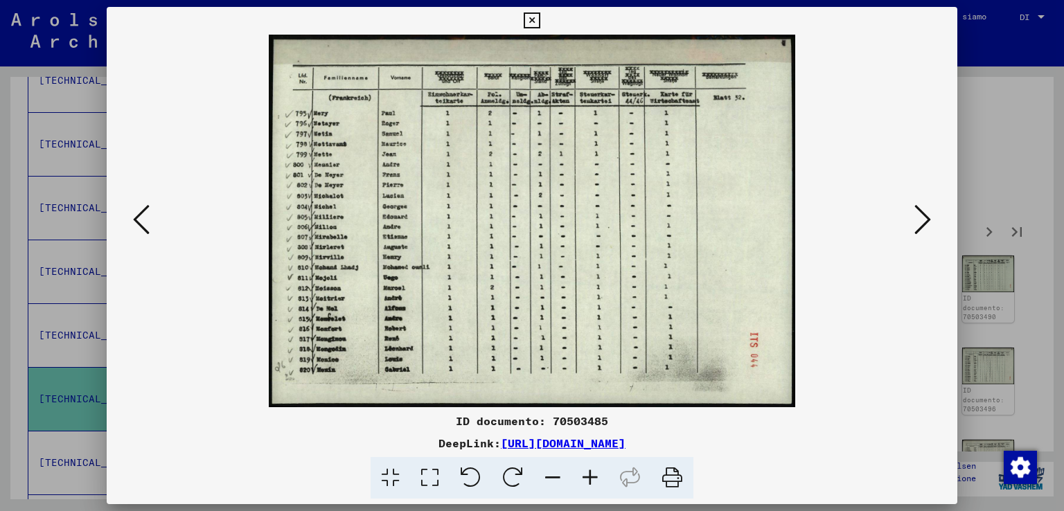
click at [925, 207] on icon at bounding box center [922, 219] width 17 height 33
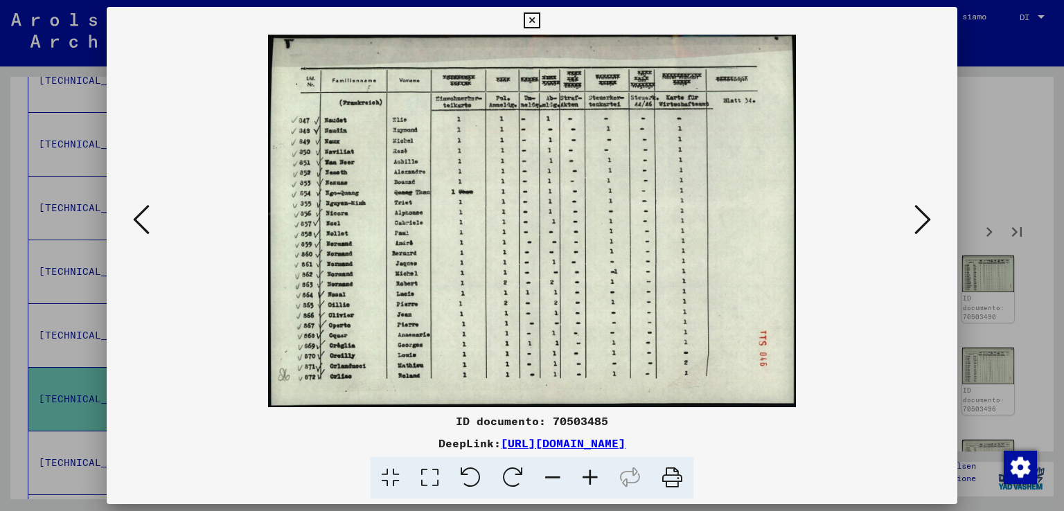
click at [925, 207] on icon at bounding box center [922, 219] width 17 height 33
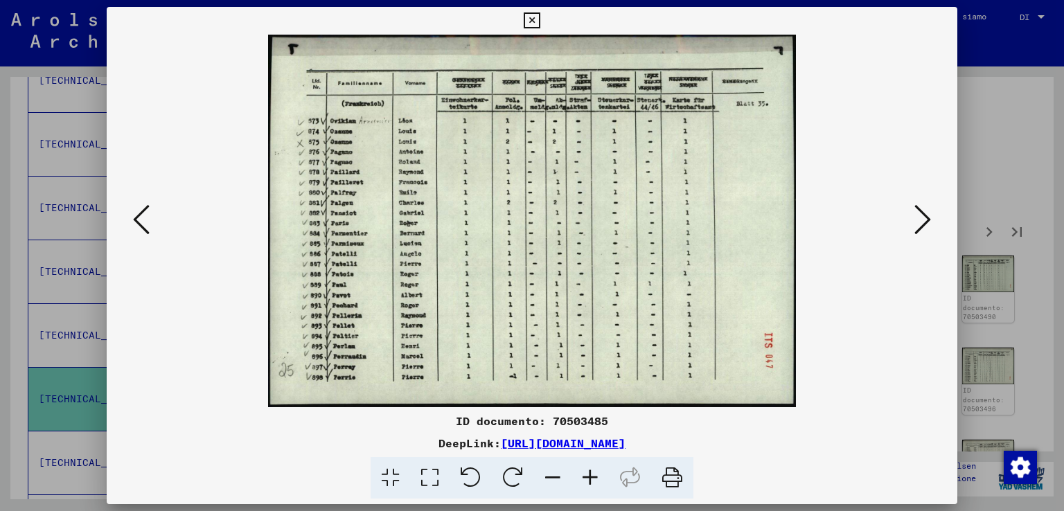
click at [925, 207] on icon at bounding box center [922, 219] width 17 height 33
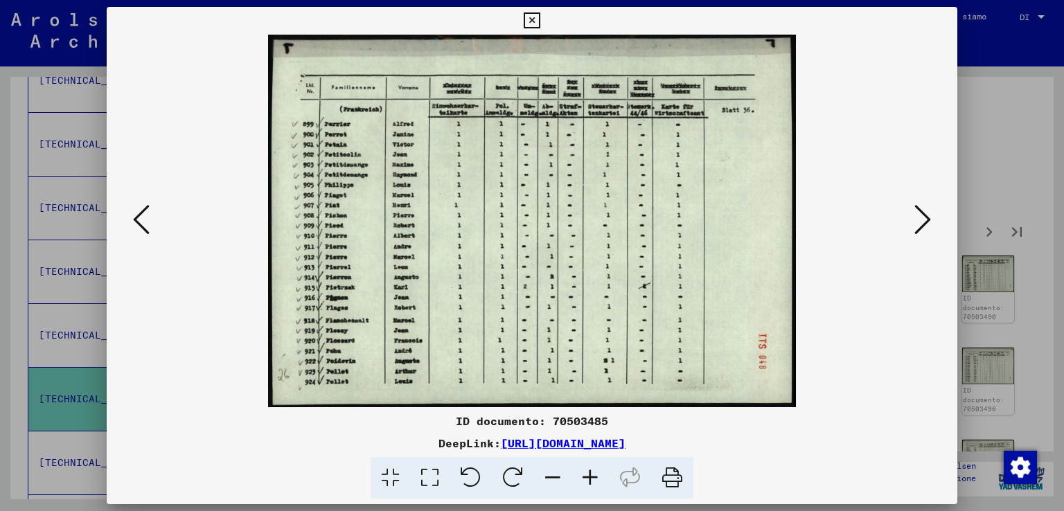
click at [925, 207] on icon at bounding box center [922, 219] width 17 height 33
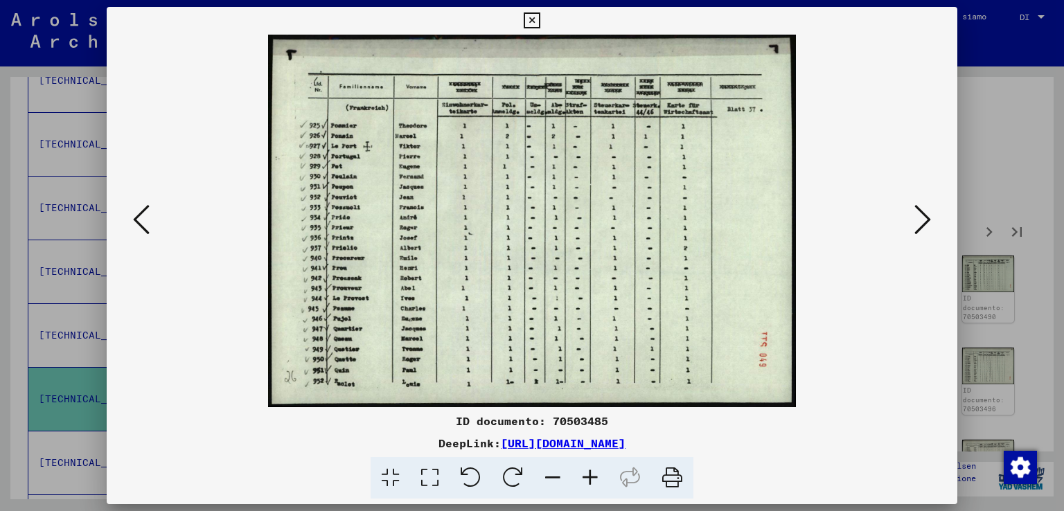
click at [925, 207] on icon at bounding box center [922, 219] width 17 height 33
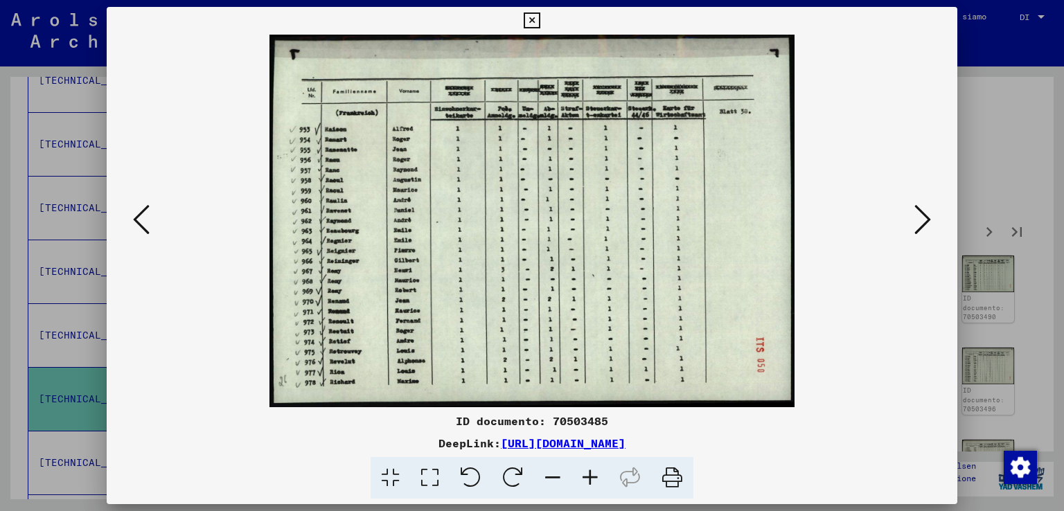
click at [925, 207] on icon at bounding box center [922, 219] width 17 height 33
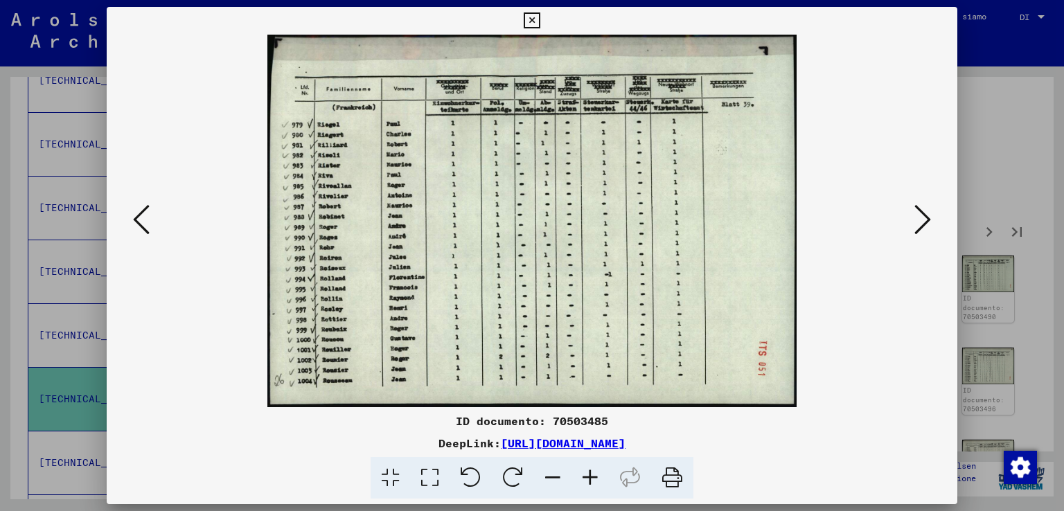
click at [925, 207] on icon at bounding box center [922, 219] width 17 height 33
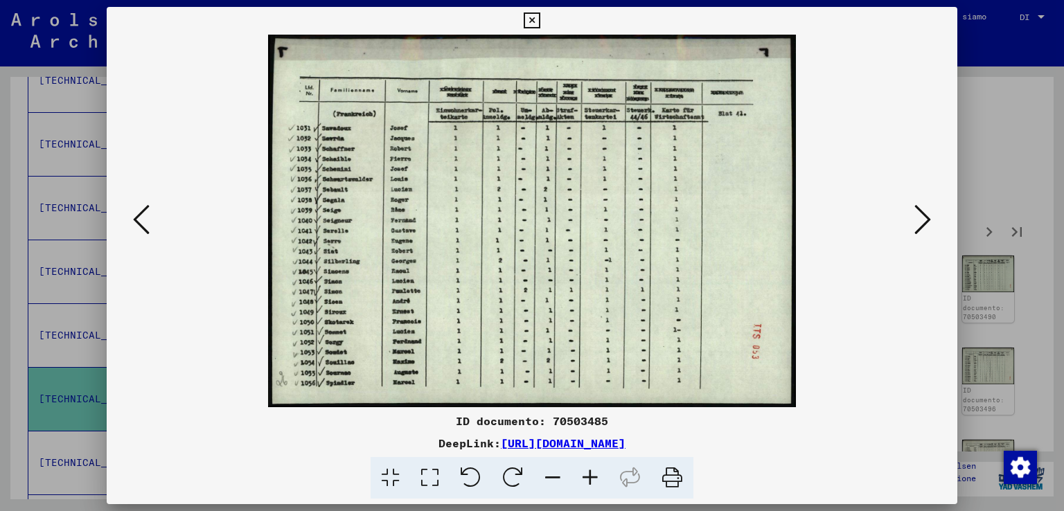
click at [925, 207] on icon at bounding box center [922, 219] width 17 height 33
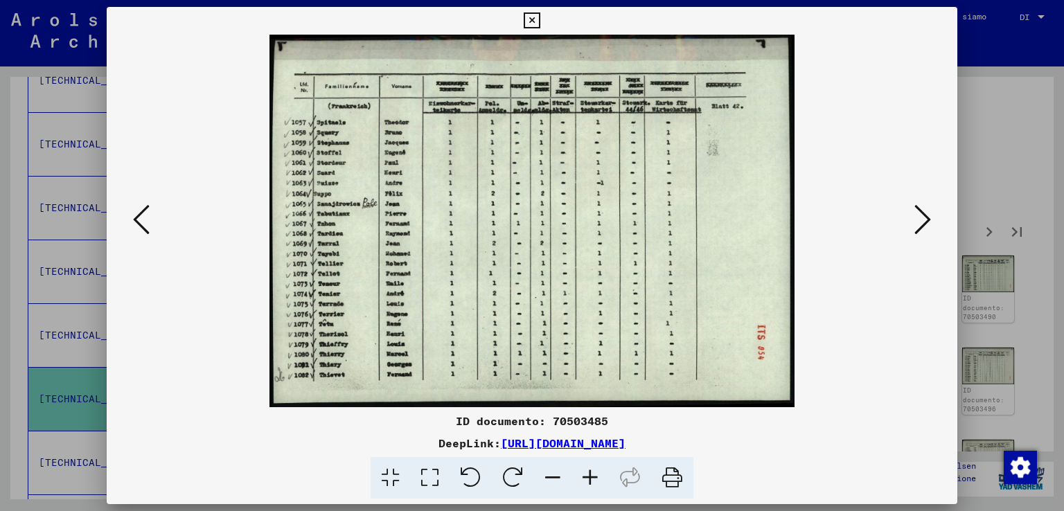
click at [925, 207] on icon at bounding box center [922, 219] width 17 height 33
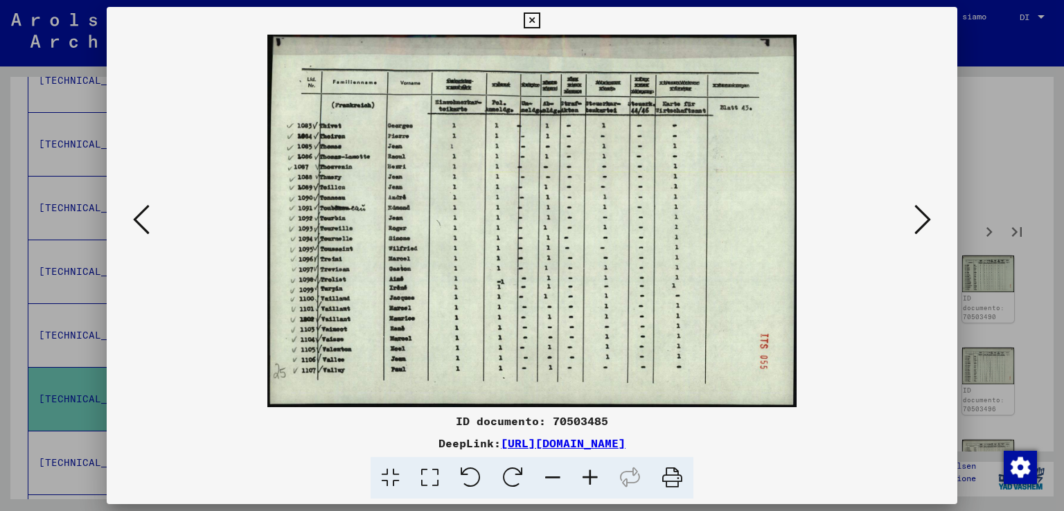
click at [925, 207] on icon at bounding box center [922, 219] width 17 height 33
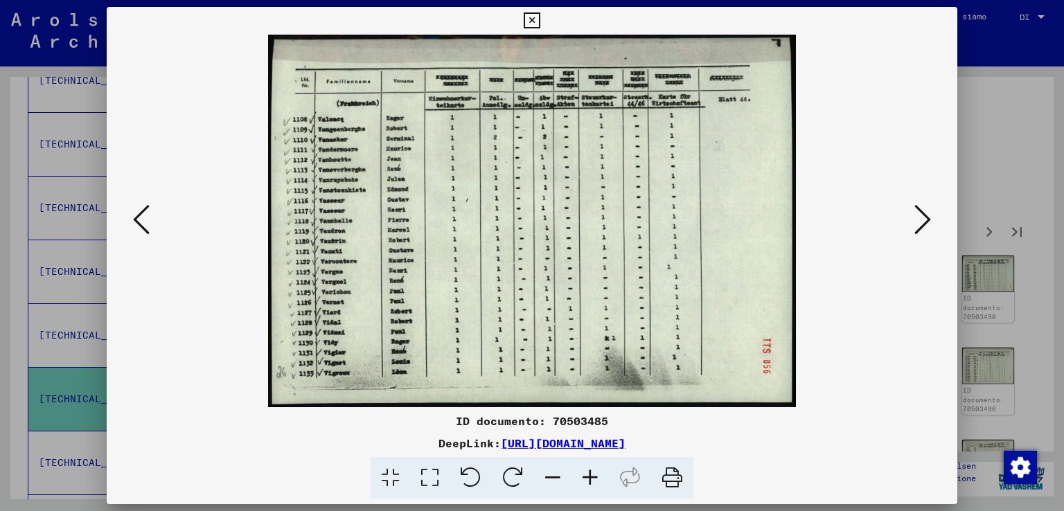
click at [925, 207] on icon at bounding box center [922, 219] width 17 height 33
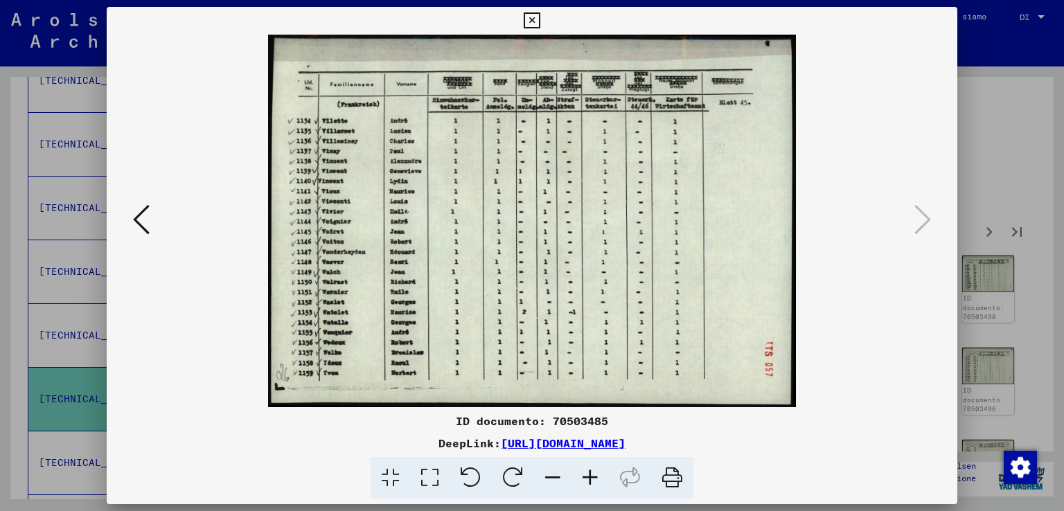
drag, startPoint x: 986, startPoint y: 136, endPoint x: 986, endPoint y: 145, distance: 8.3
click at [986, 136] on div at bounding box center [532, 255] width 1064 height 511
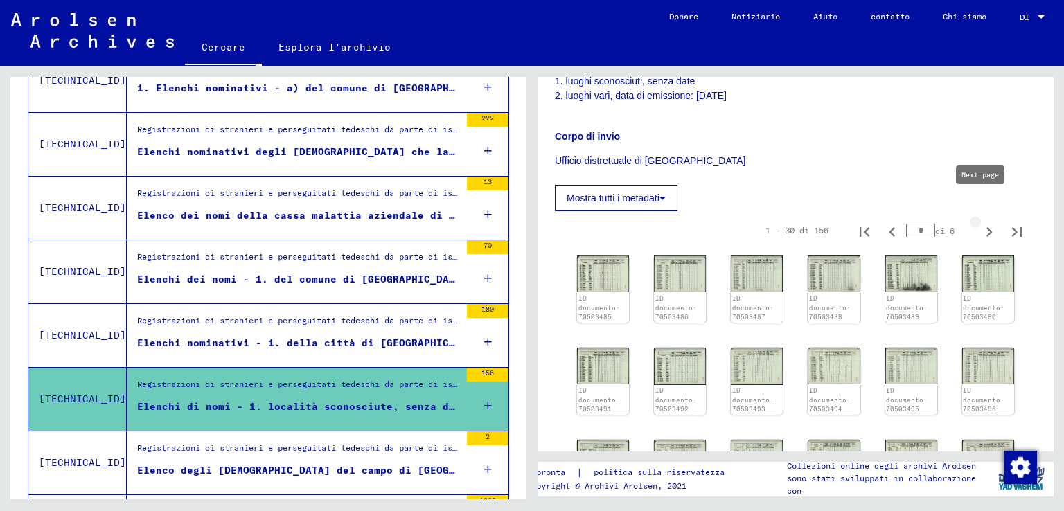
click at [979, 222] on icon "Pagina successiva" at bounding box center [988, 231] width 19 height 19
type input "*"
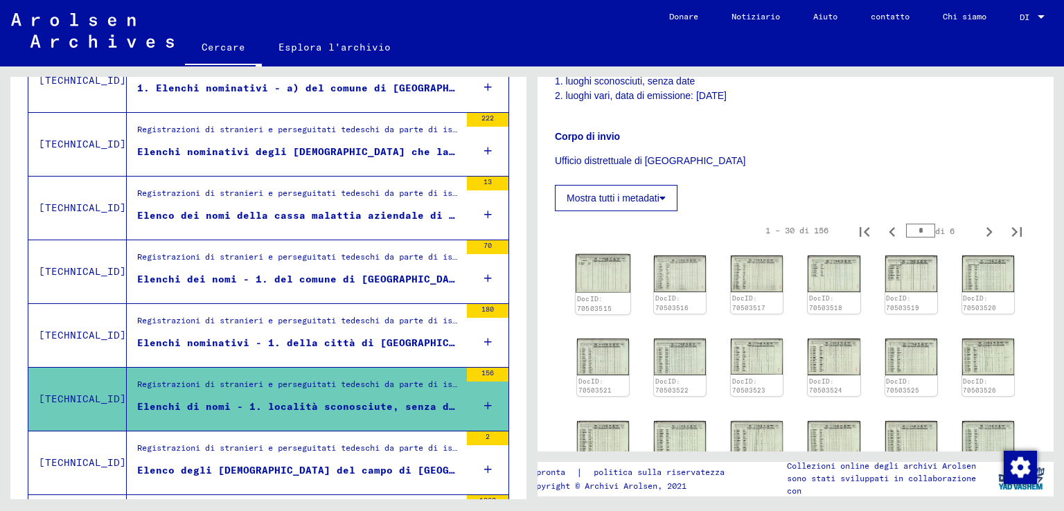
click at [610, 254] on img at bounding box center [603, 273] width 55 height 38
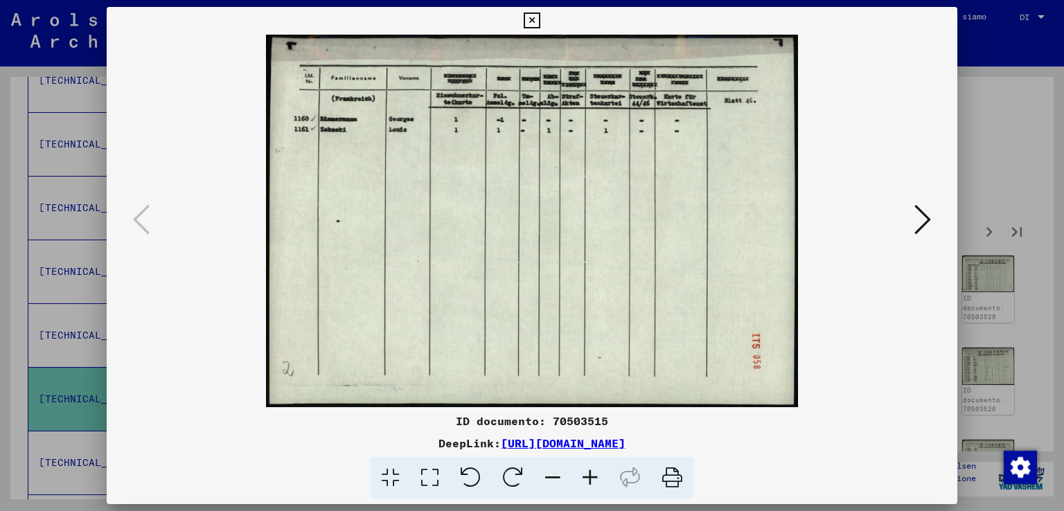
click at [927, 209] on icon at bounding box center [922, 219] width 17 height 33
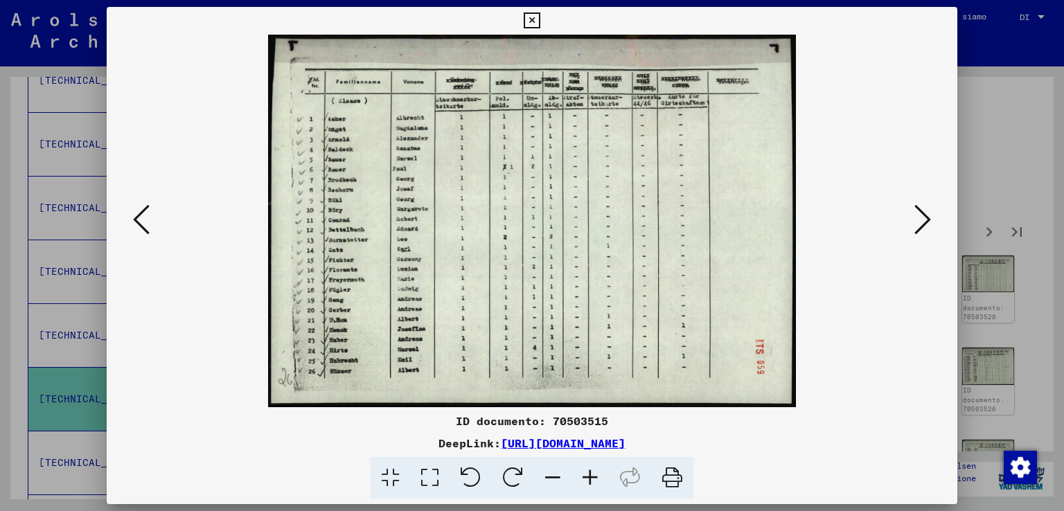
click at [927, 209] on icon at bounding box center [922, 219] width 17 height 33
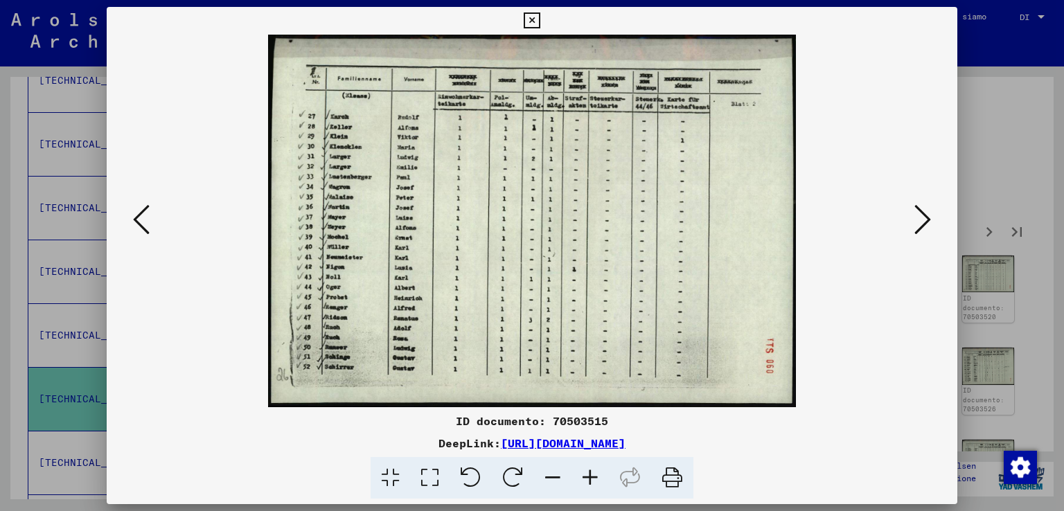
click at [927, 209] on icon at bounding box center [922, 219] width 17 height 33
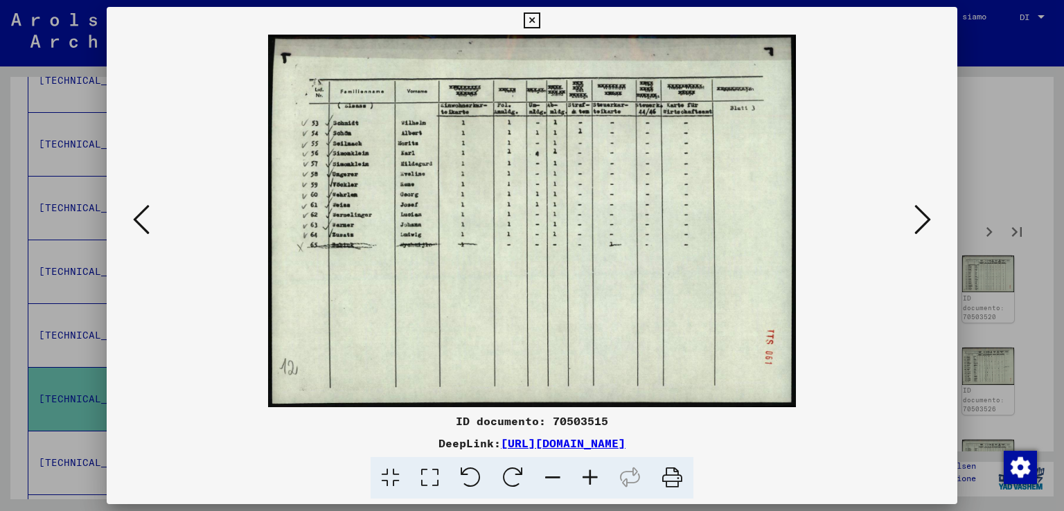
click at [927, 209] on icon at bounding box center [922, 219] width 17 height 33
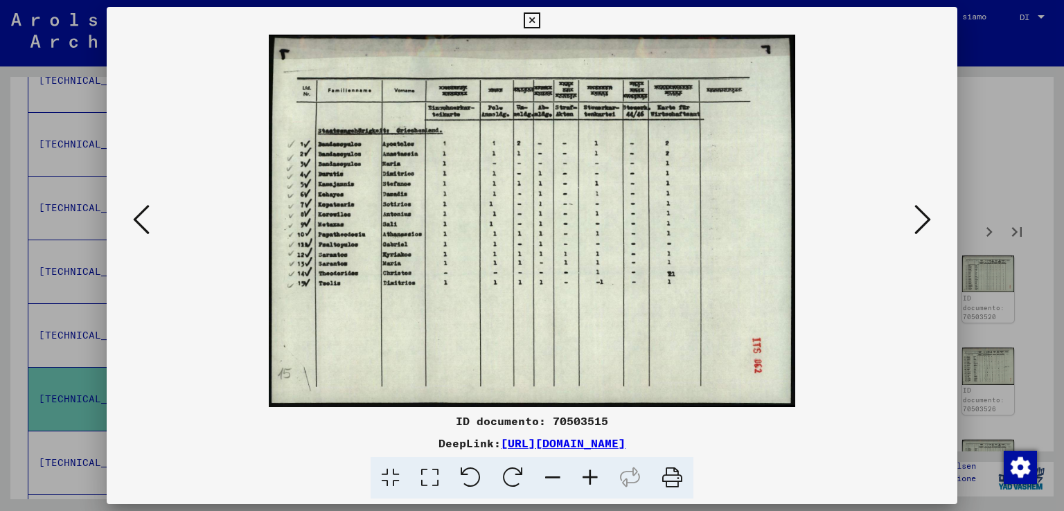
click at [927, 209] on icon at bounding box center [922, 219] width 17 height 33
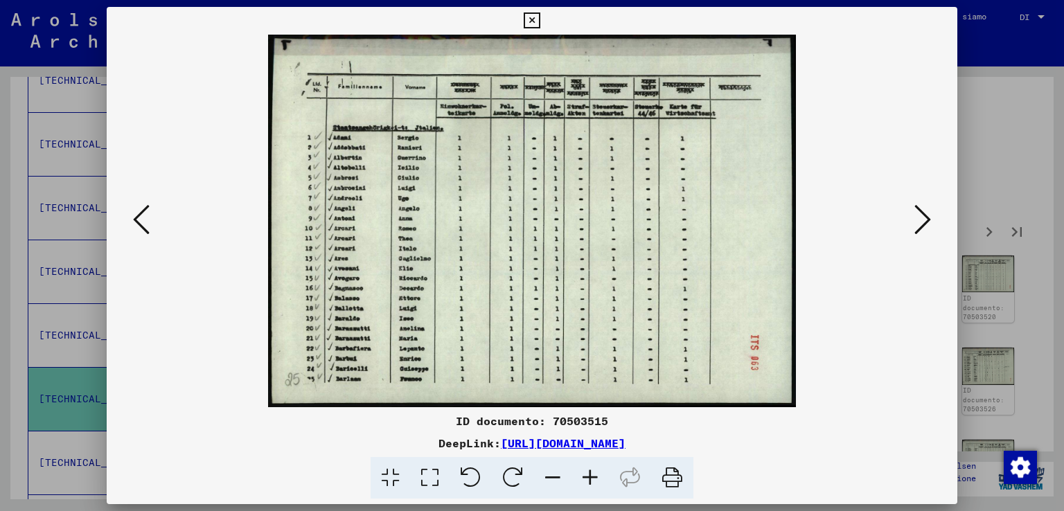
click at [927, 209] on icon at bounding box center [922, 219] width 17 height 33
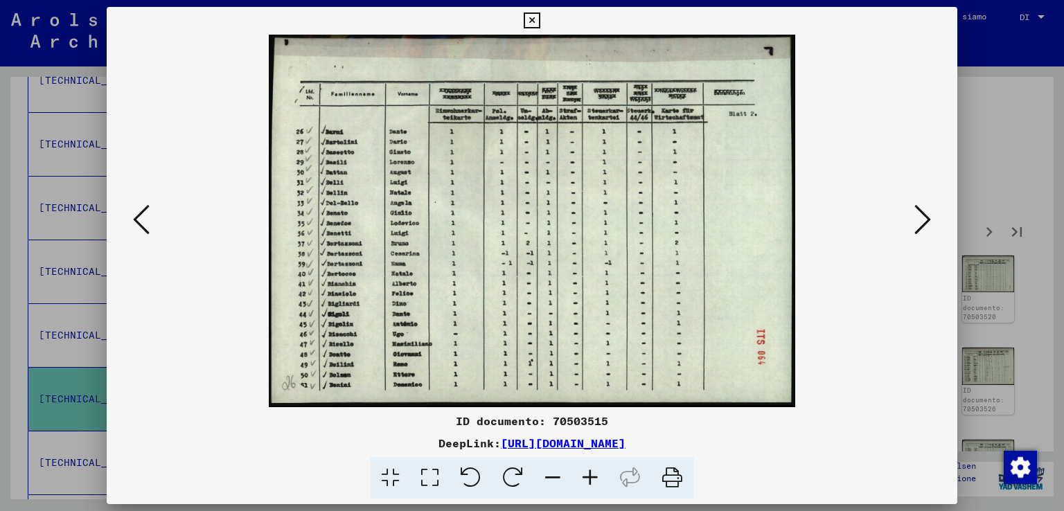
click at [927, 208] on icon at bounding box center [922, 219] width 17 height 33
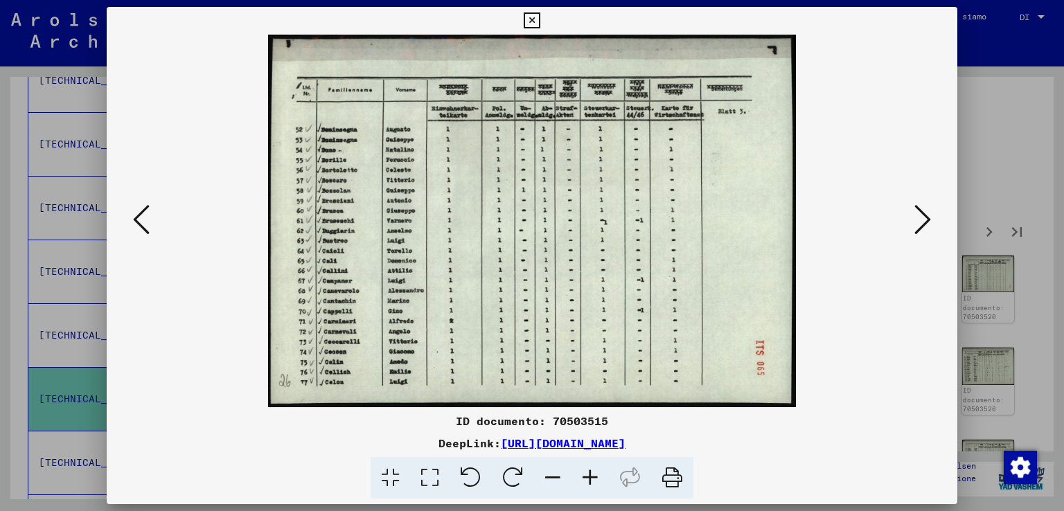
click at [925, 208] on icon at bounding box center [922, 219] width 17 height 33
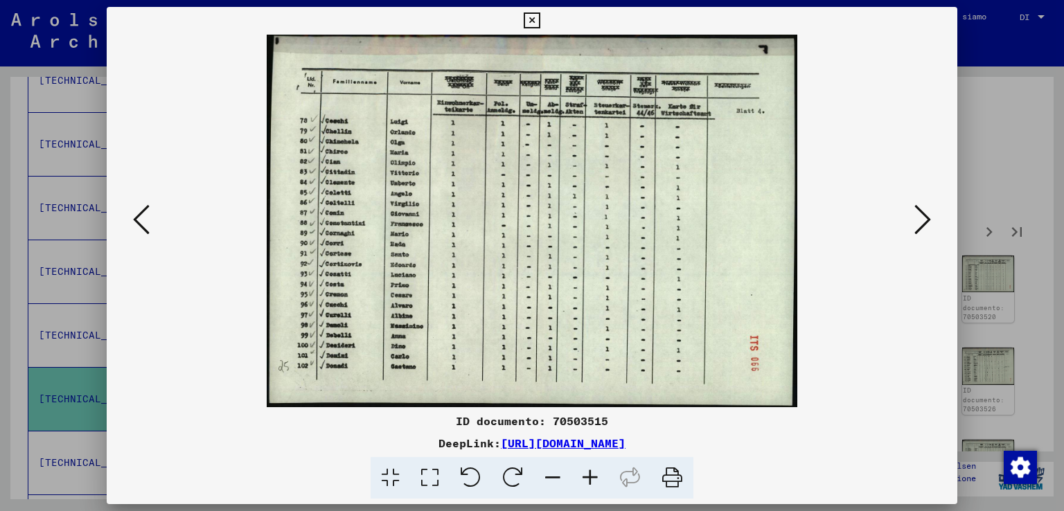
click at [923, 208] on icon at bounding box center [922, 219] width 17 height 33
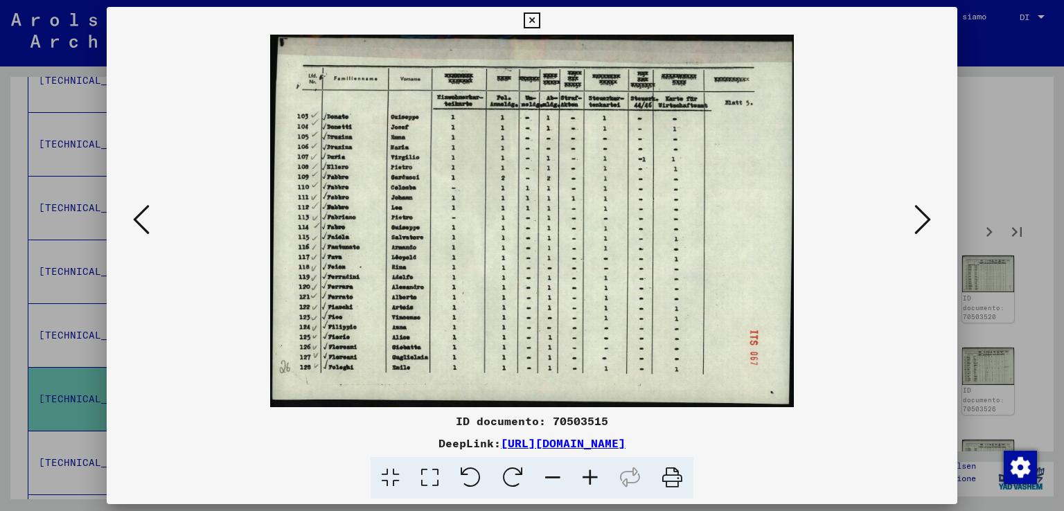
click at [923, 208] on icon at bounding box center [922, 219] width 17 height 33
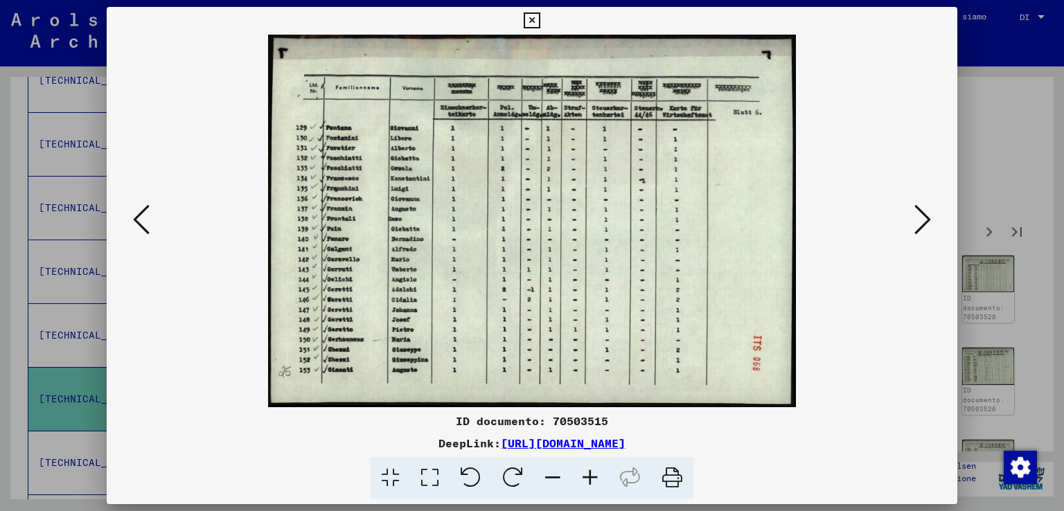
click at [923, 208] on icon at bounding box center [922, 219] width 17 height 33
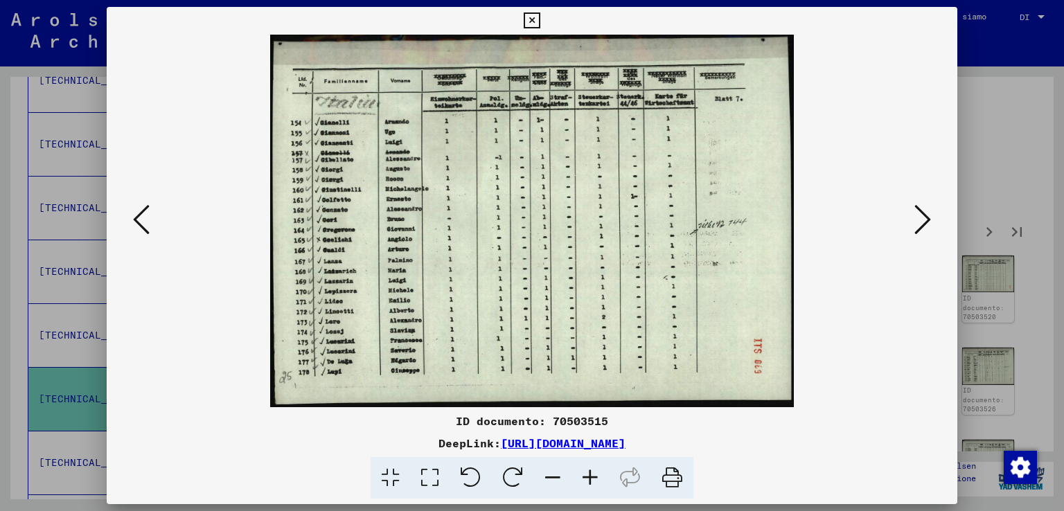
click at [923, 208] on icon at bounding box center [922, 219] width 17 height 33
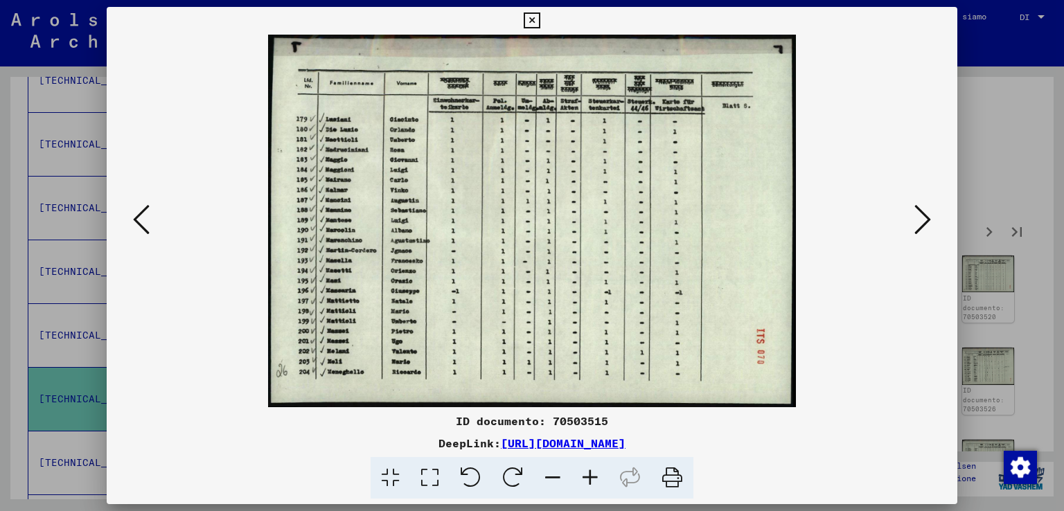
click at [923, 208] on icon at bounding box center [922, 219] width 17 height 33
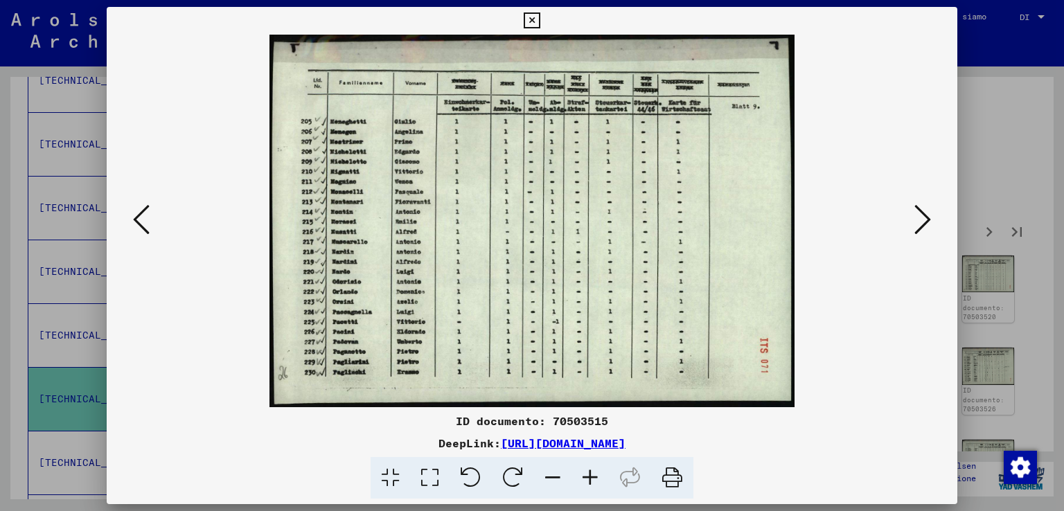
click at [922, 208] on icon at bounding box center [922, 219] width 17 height 33
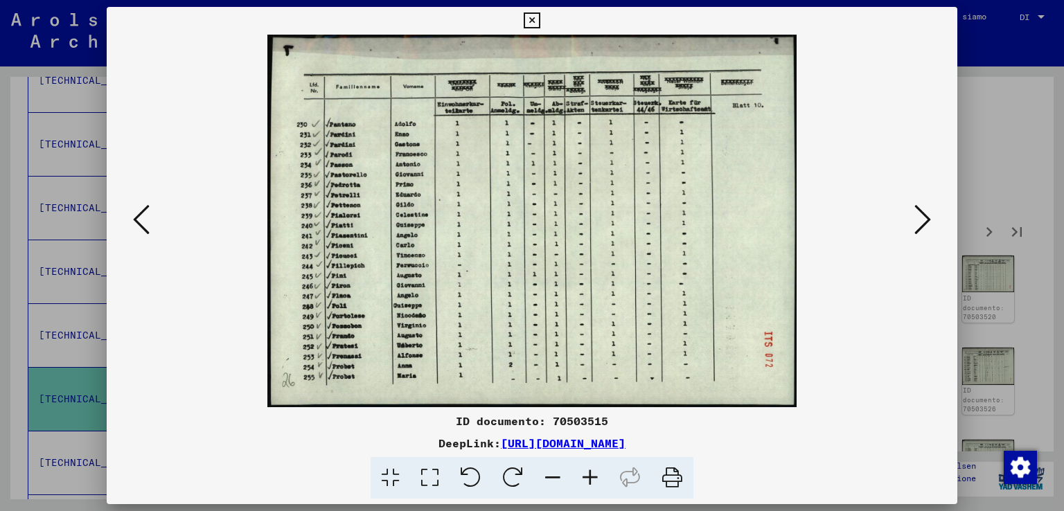
click at [922, 208] on icon at bounding box center [922, 219] width 17 height 33
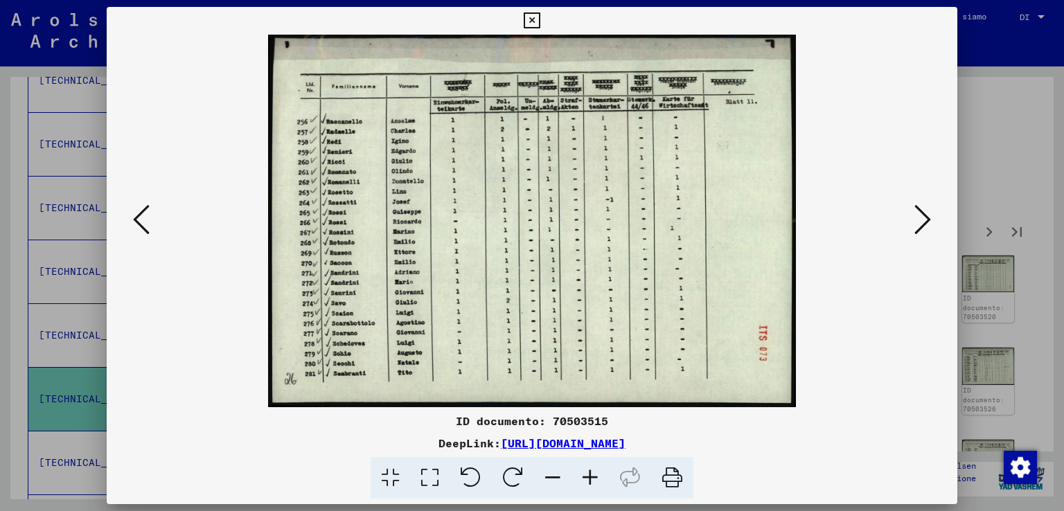
click at [921, 208] on icon at bounding box center [922, 219] width 17 height 33
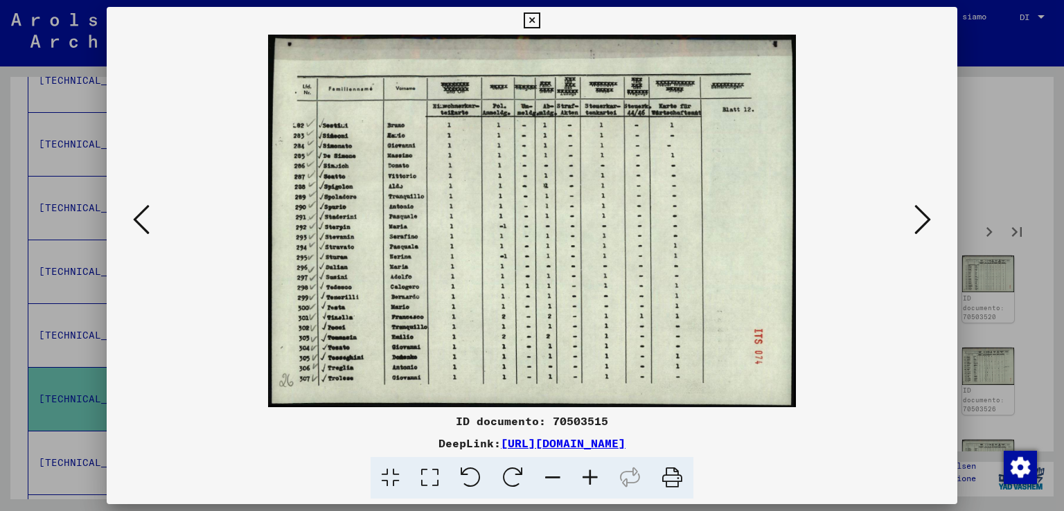
click at [921, 208] on icon at bounding box center [922, 219] width 17 height 33
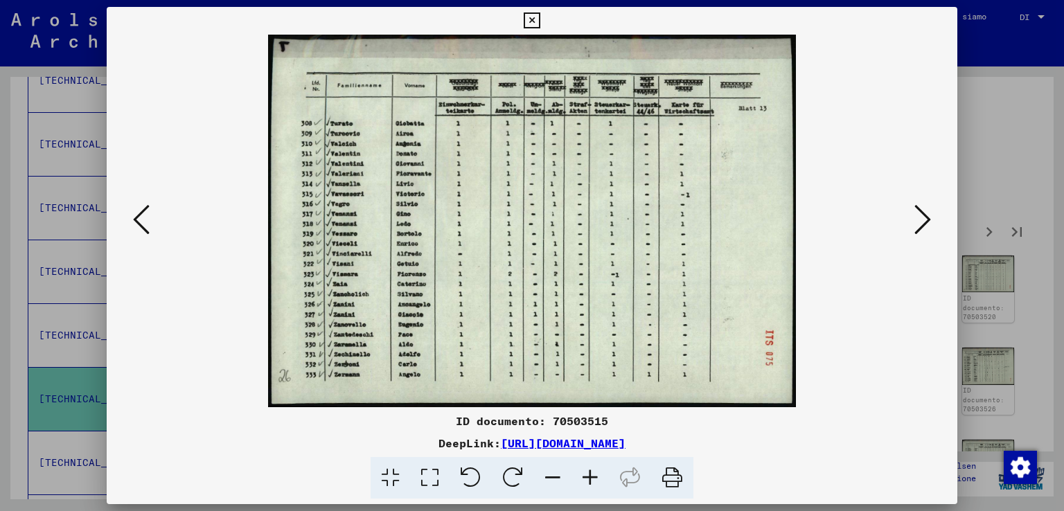
click at [920, 208] on icon at bounding box center [922, 219] width 17 height 33
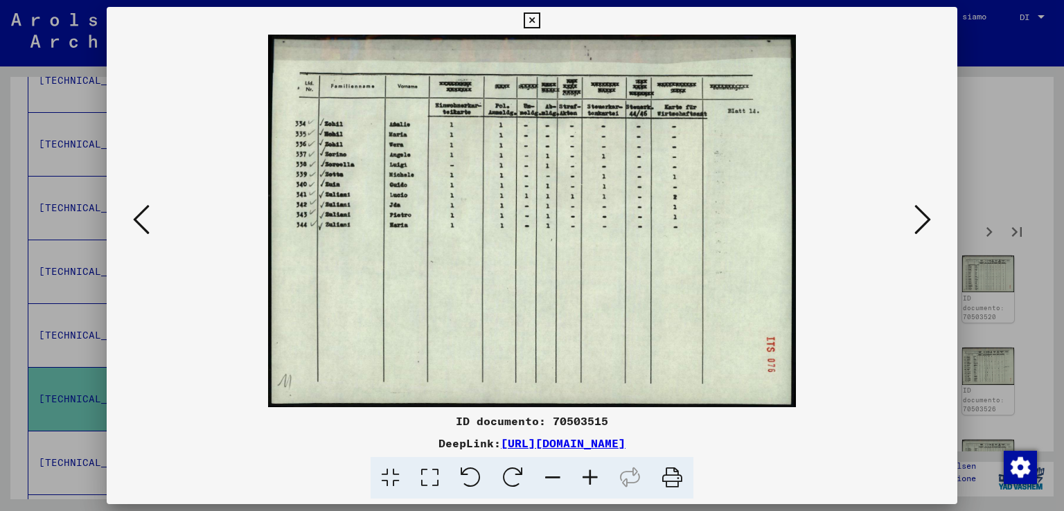
click at [920, 208] on icon at bounding box center [922, 219] width 17 height 33
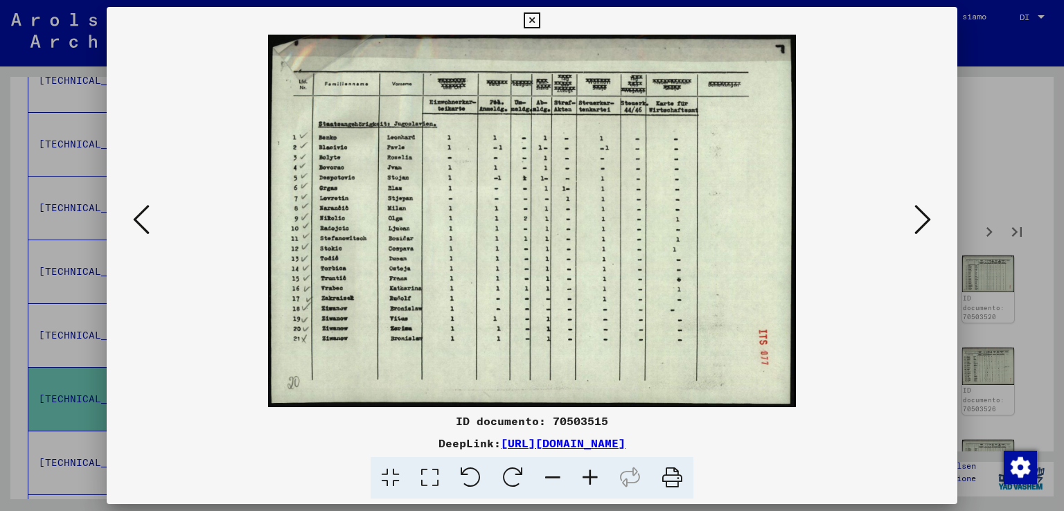
click at [920, 208] on icon at bounding box center [922, 219] width 17 height 33
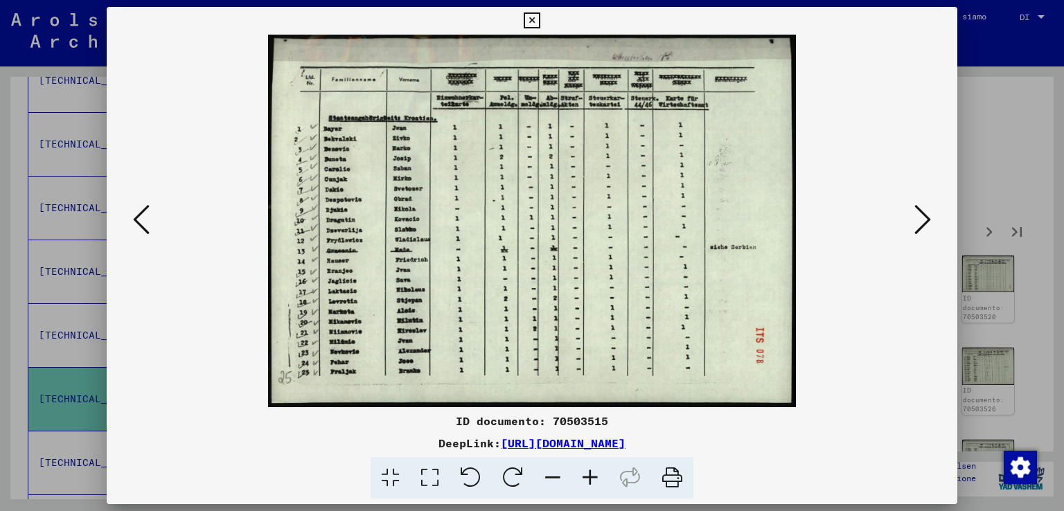
click at [919, 208] on icon at bounding box center [922, 219] width 17 height 33
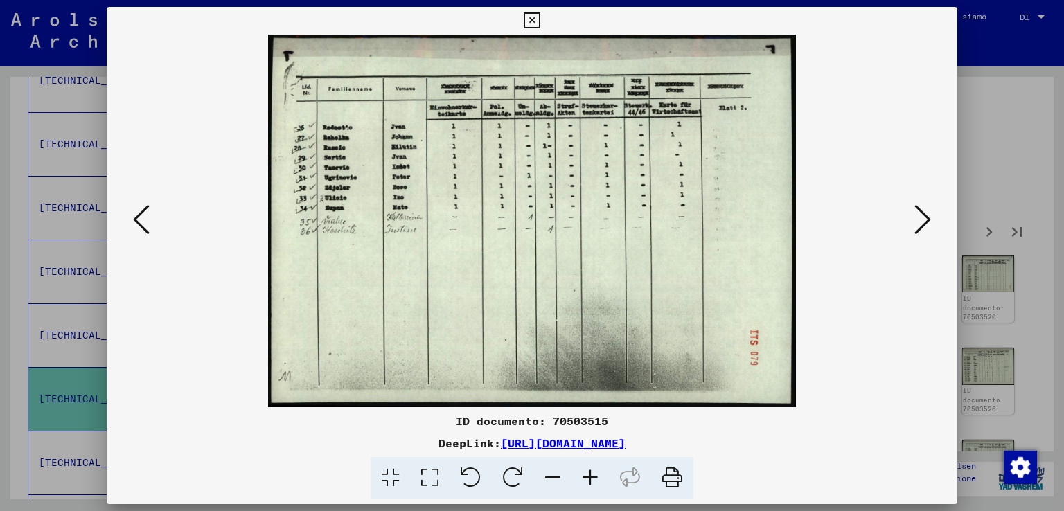
click at [917, 208] on icon at bounding box center [922, 219] width 17 height 33
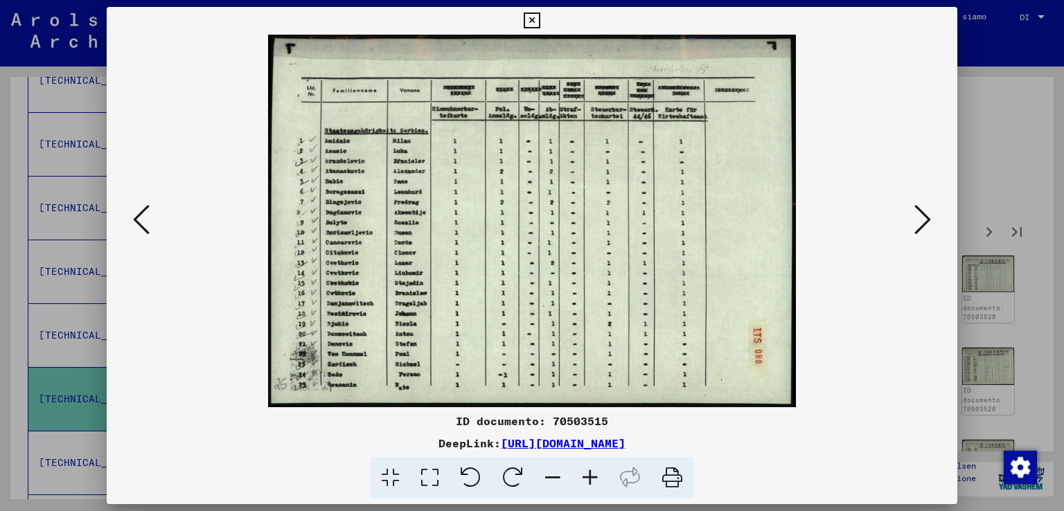
click at [148, 228] on icon at bounding box center [141, 219] width 17 height 33
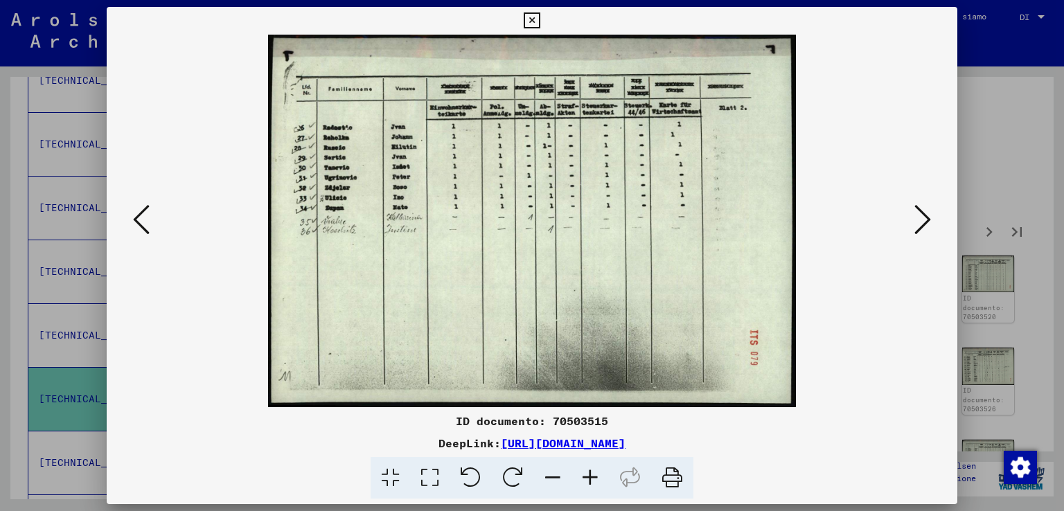
click at [913, 207] on button at bounding box center [922, 220] width 25 height 39
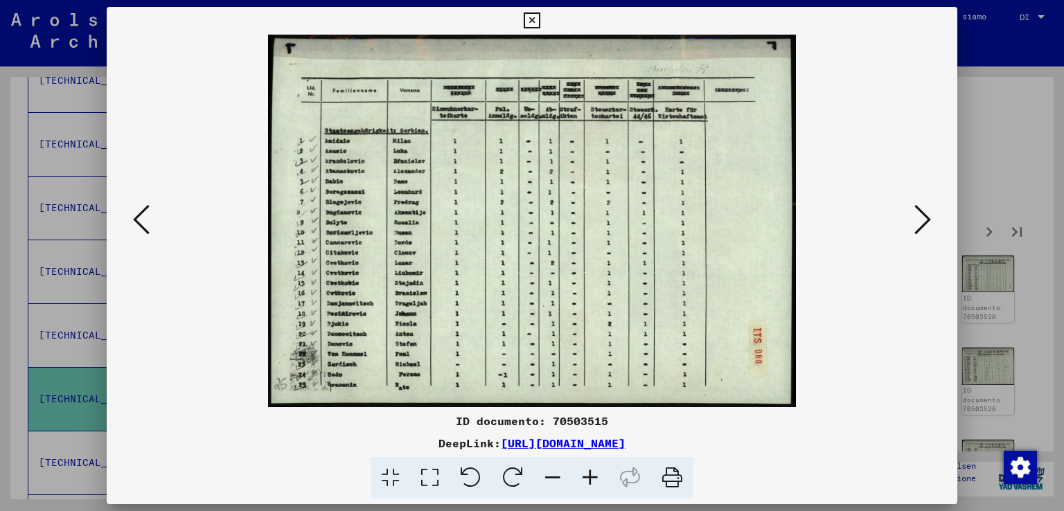
click at [913, 207] on button at bounding box center [922, 220] width 25 height 39
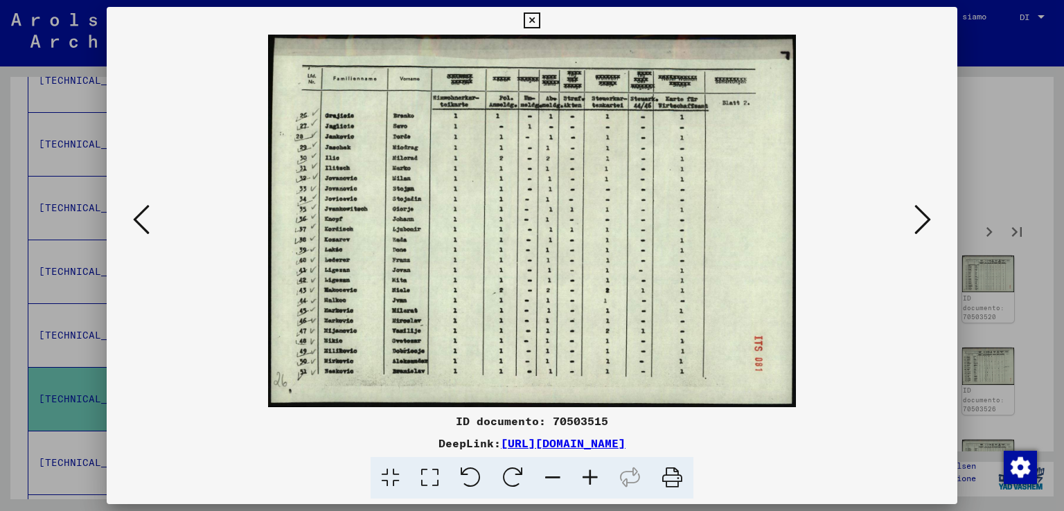
click at [975, 113] on div at bounding box center [532, 255] width 1064 height 511
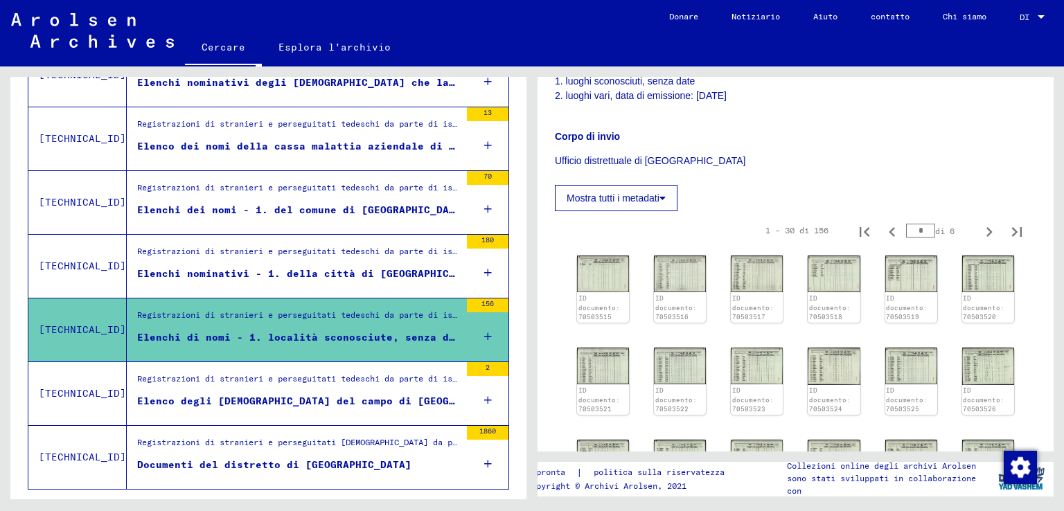
scroll to position [1515, 0]
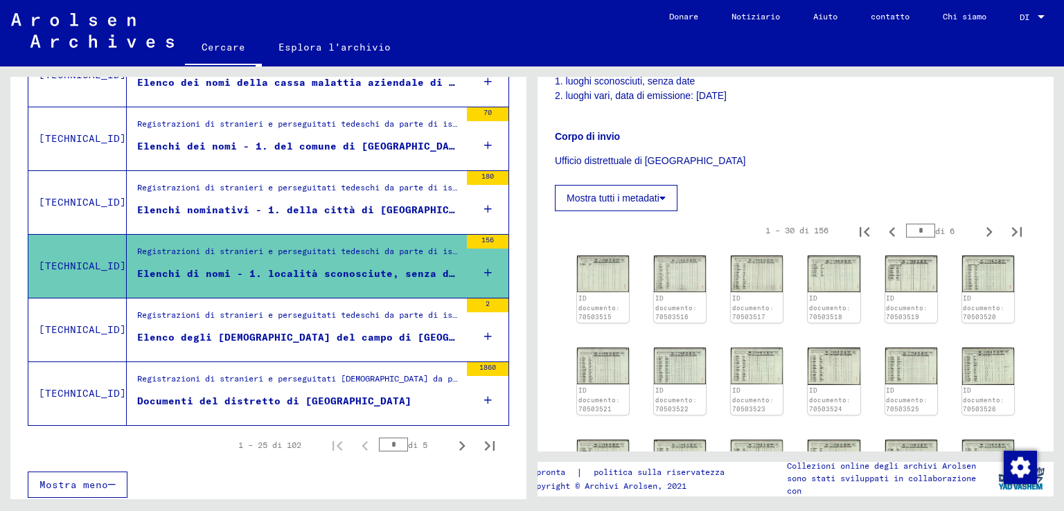
click at [316, 386] on figure "Registrazioni di stranieri e perseguitati [DEMOGRAPHIC_DATA] da parte di istitu…" at bounding box center [298, 383] width 323 height 21
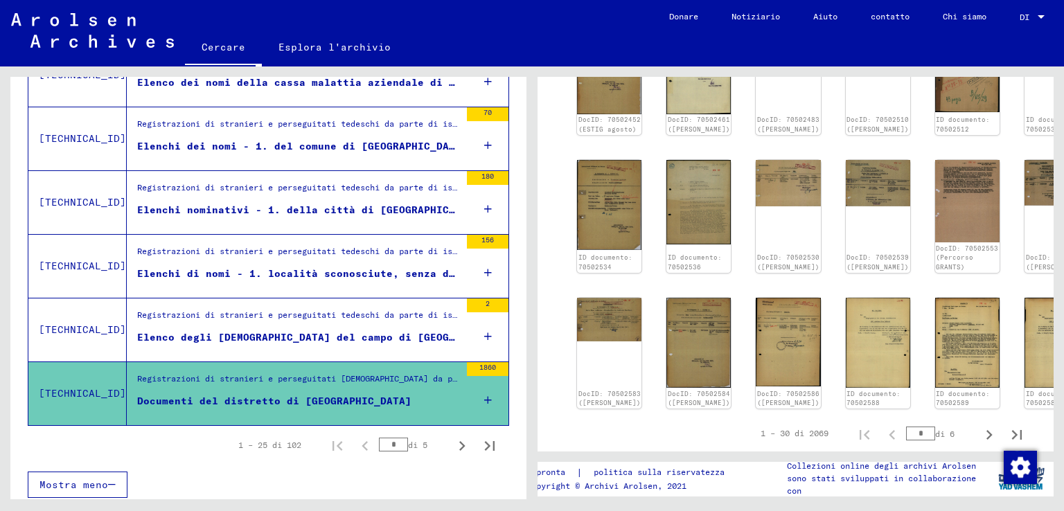
scroll to position [693, 0]
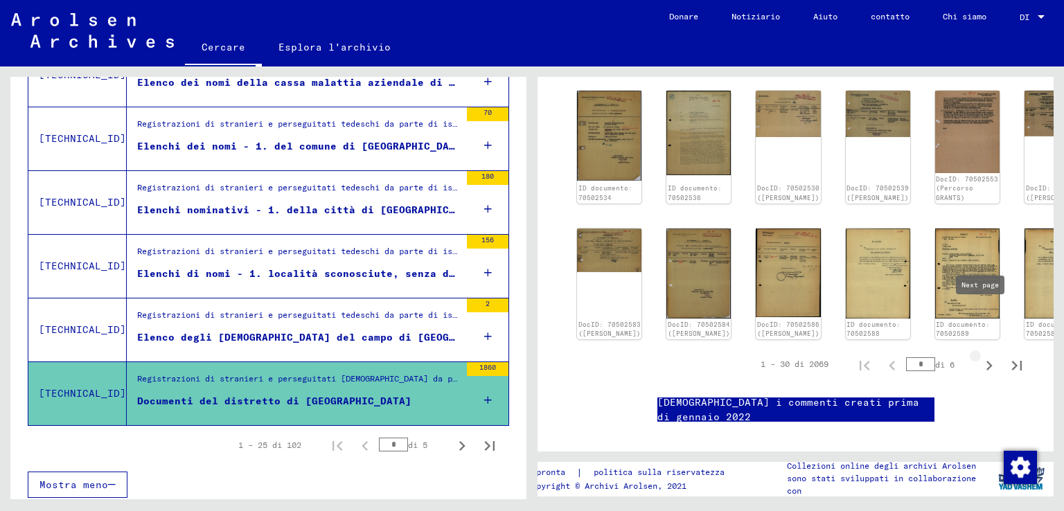
click at [981, 356] on icon "Pagina successiva" at bounding box center [988, 365] width 19 height 19
type input "*"
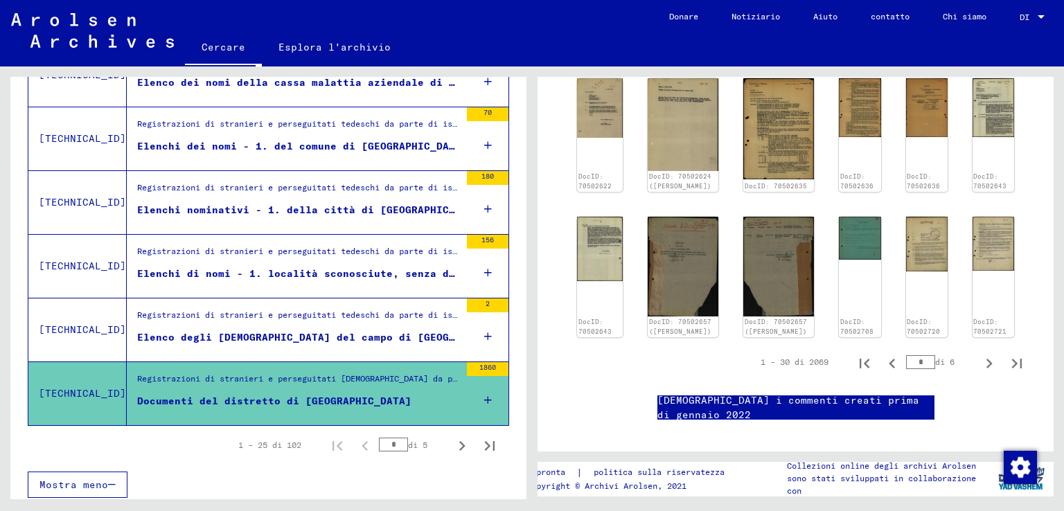
scroll to position [139, 0]
